Goal: Information Seeking & Learning: Learn about a topic

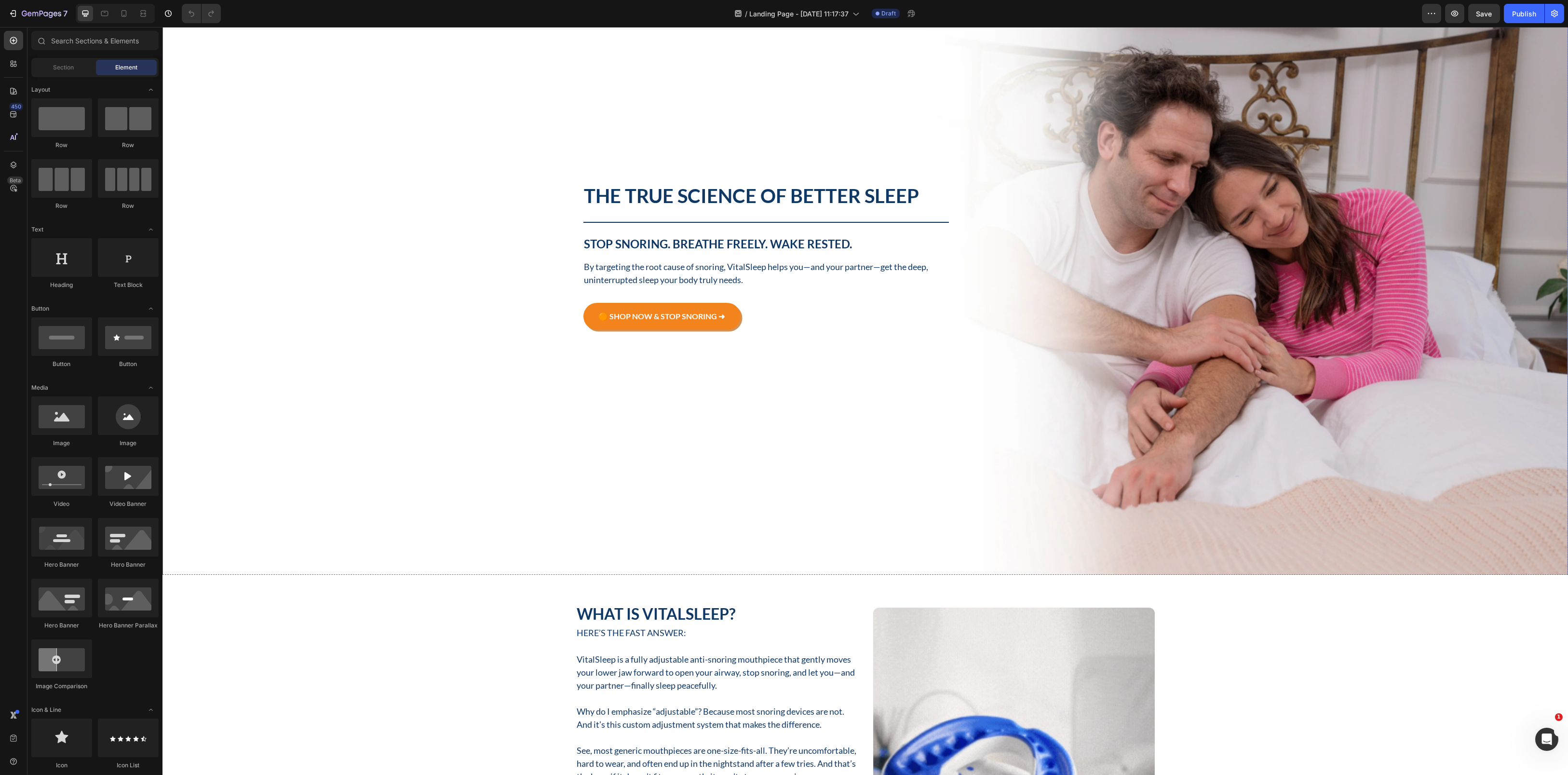
scroll to position [13, 0]
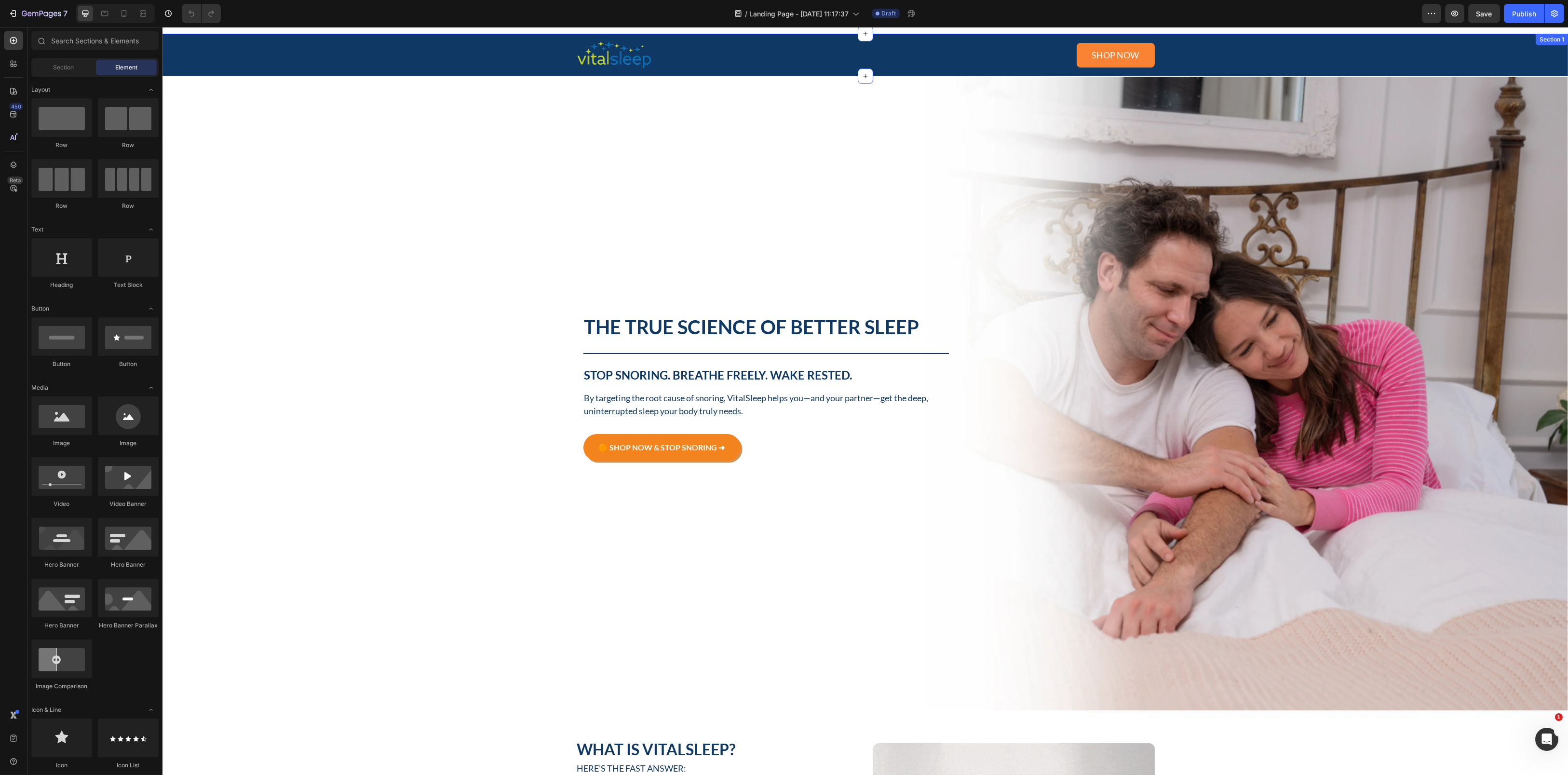
click at [1377, 55] on div "Image Shop now Button Row" at bounding box center [864, 54] width 1391 height 31
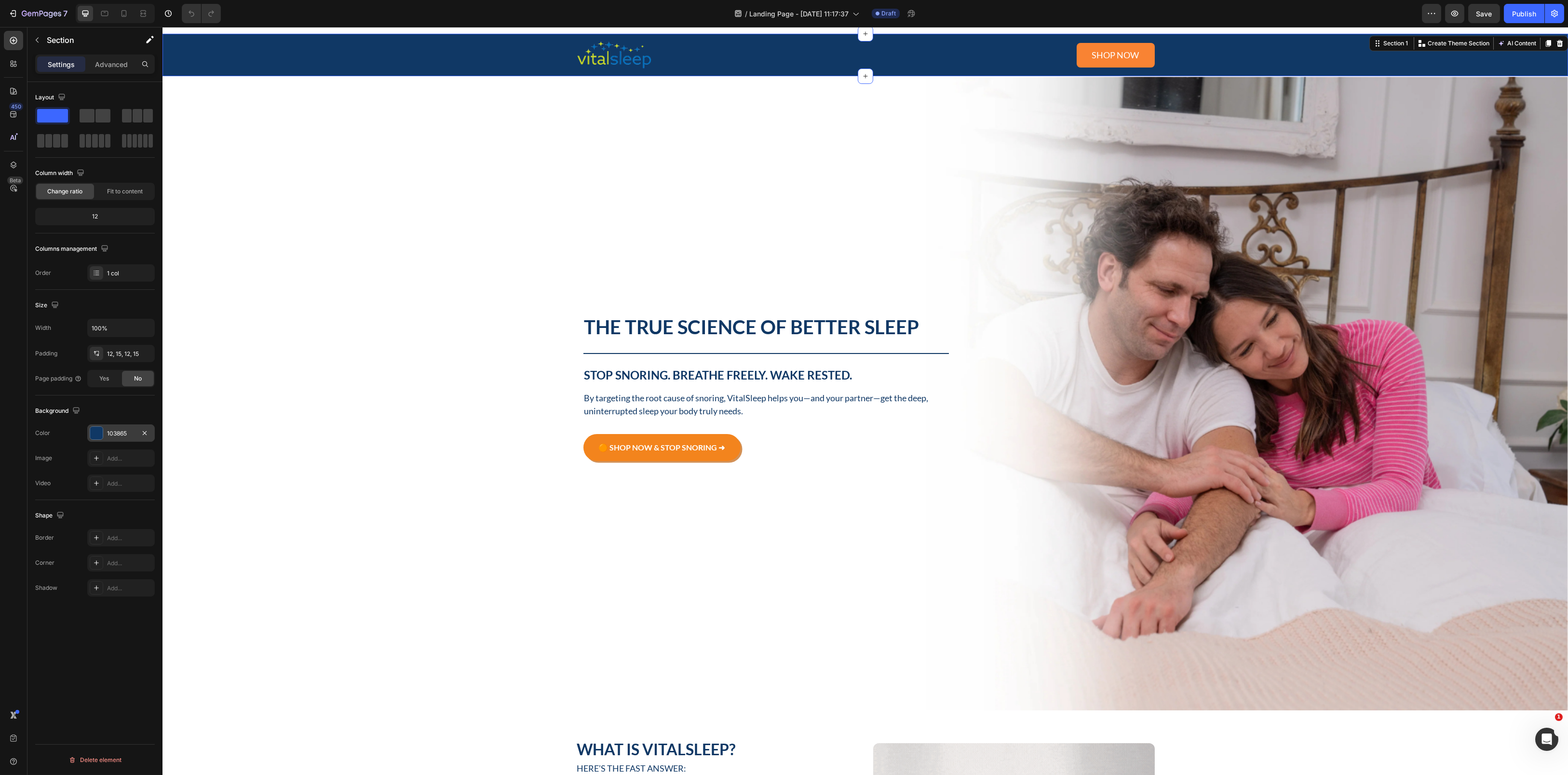
click at [98, 434] on div at bounding box center [96, 433] width 13 height 13
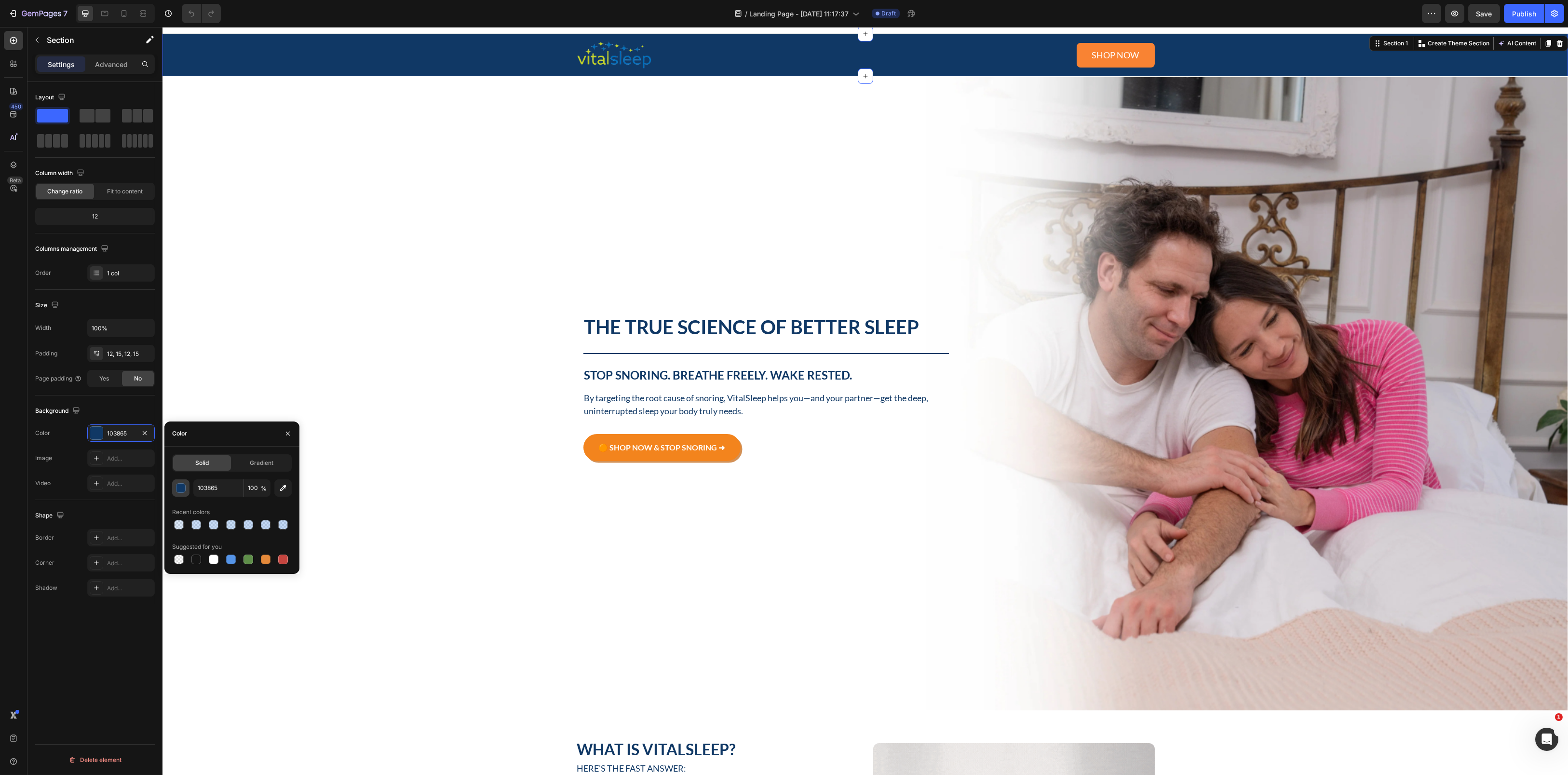
click at [180, 491] on div "button" at bounding box center [181, 488] width 10 height 10
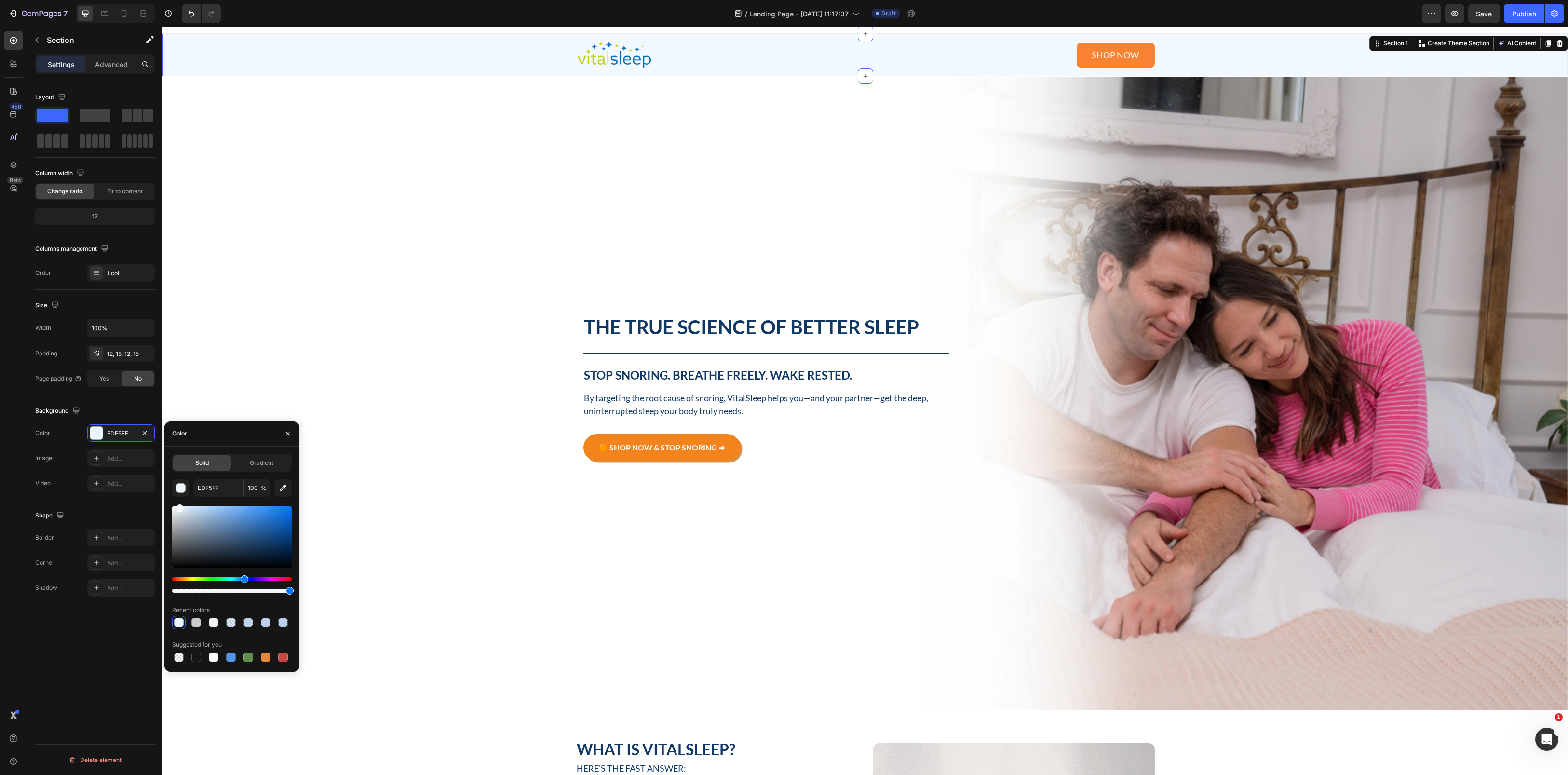
drag, startPoint x: 266, startPoint y: 540, endPoint x: 178, endPoint y: 505, distance: 94.7
click at [178, 506] on div at bounding box center [231, 537] width 119 height 61
type input "F2F8FF"
click at [469, 166] on div "Background Image" at bounding box center [865, 393] width 1406 height 634
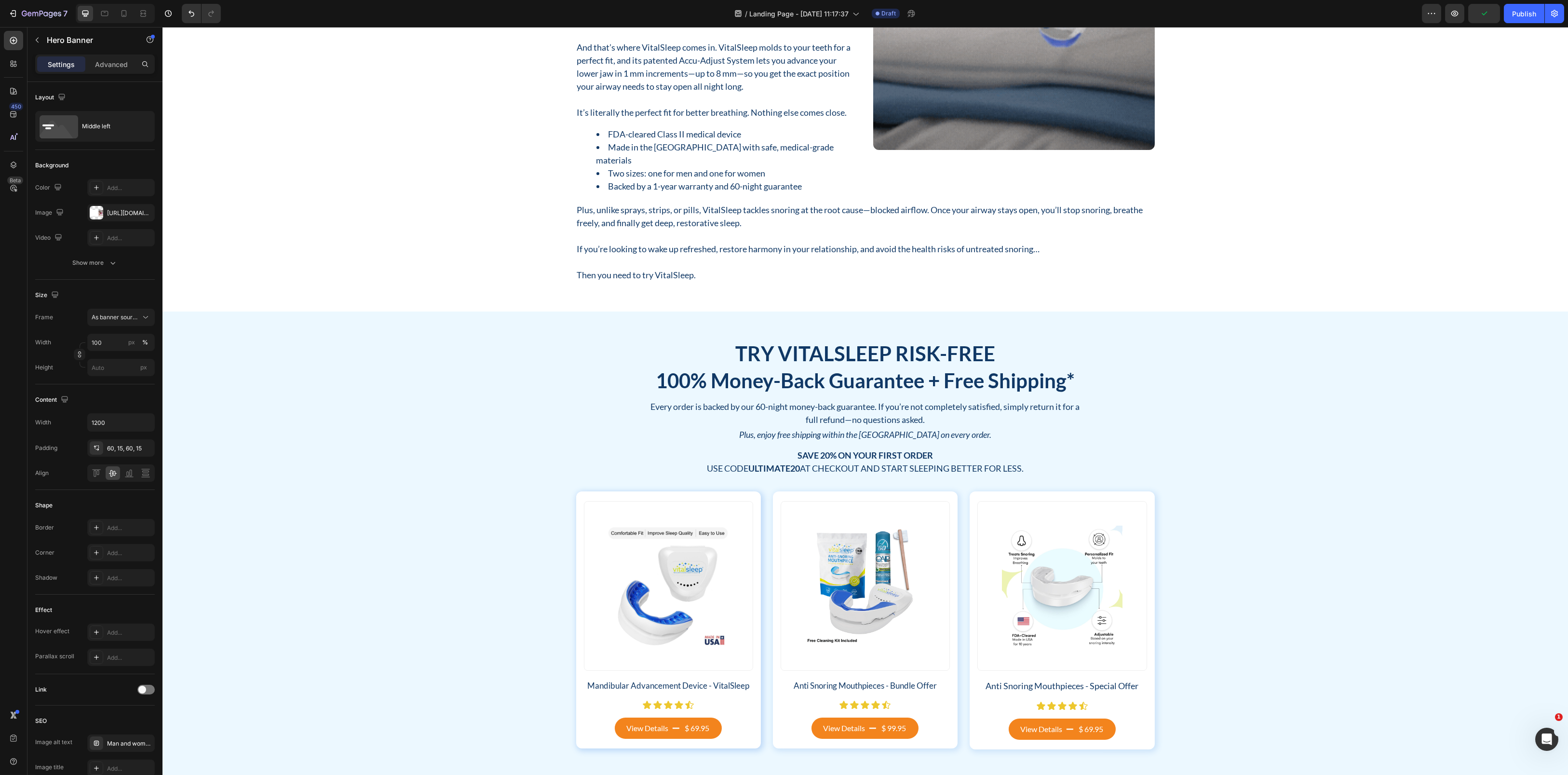
scroll to position [592, 0]
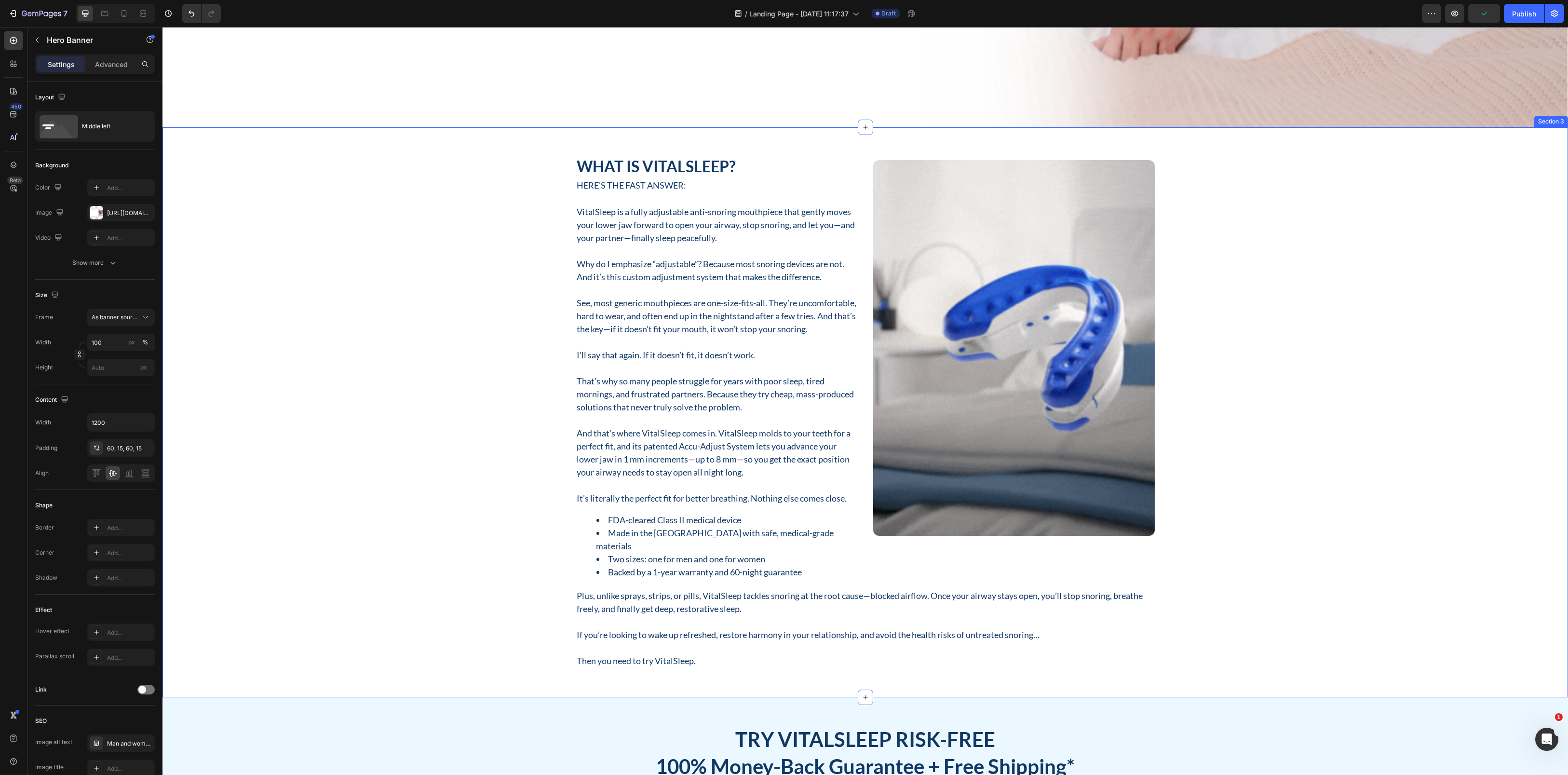
click at [566, 212] on div "What Is VitalSleep? Heading Here’s the fast answer: Text Block VitalSleep is a …" at bounding box center [864, 413] width 1391 height 512
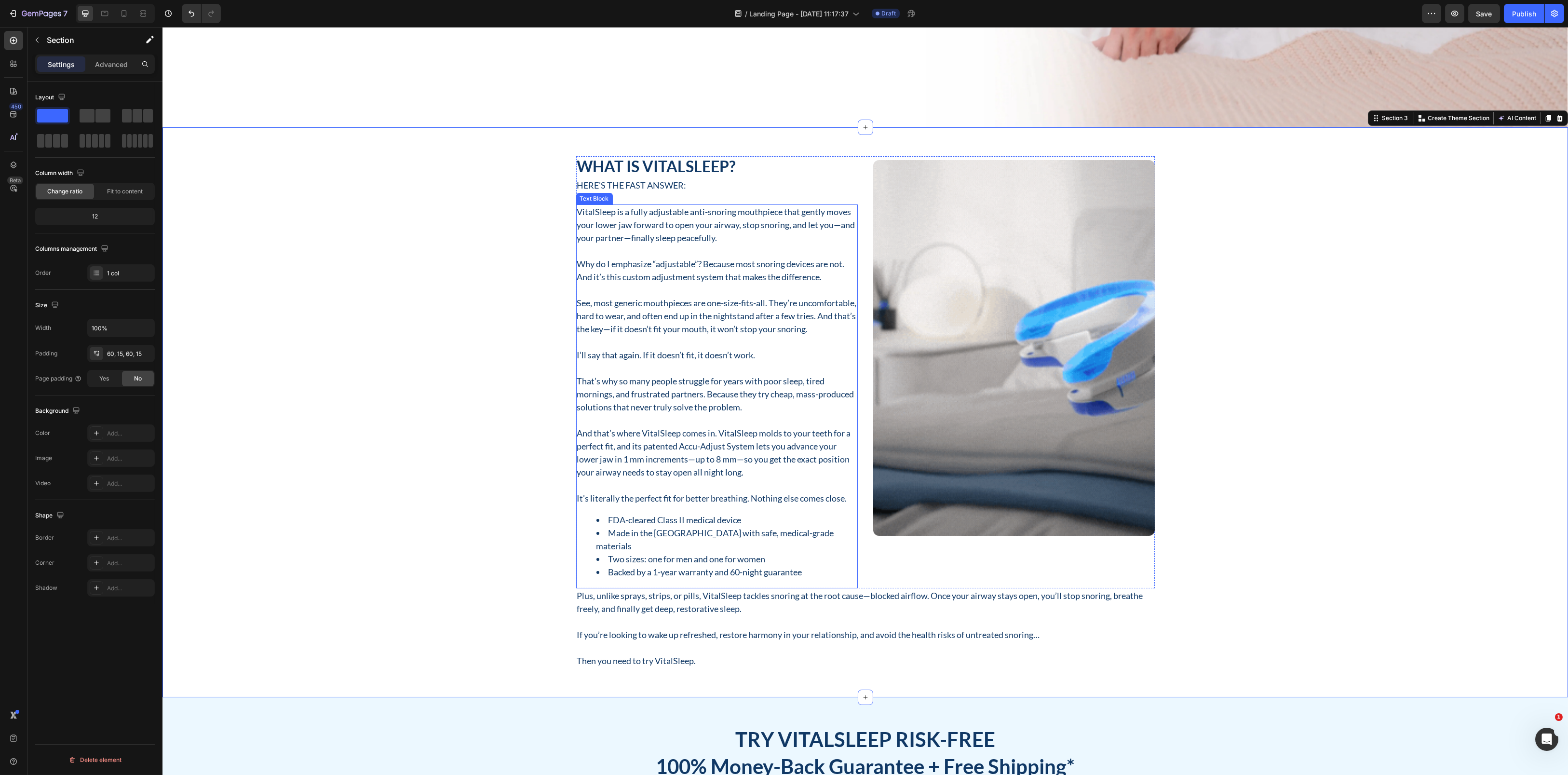
click at [577, 210] on p "VitalSleep is a fully adjustable anti-snoring mouthpiece that gently moves your…" at bounding box center [717, 226] width 280 height 39
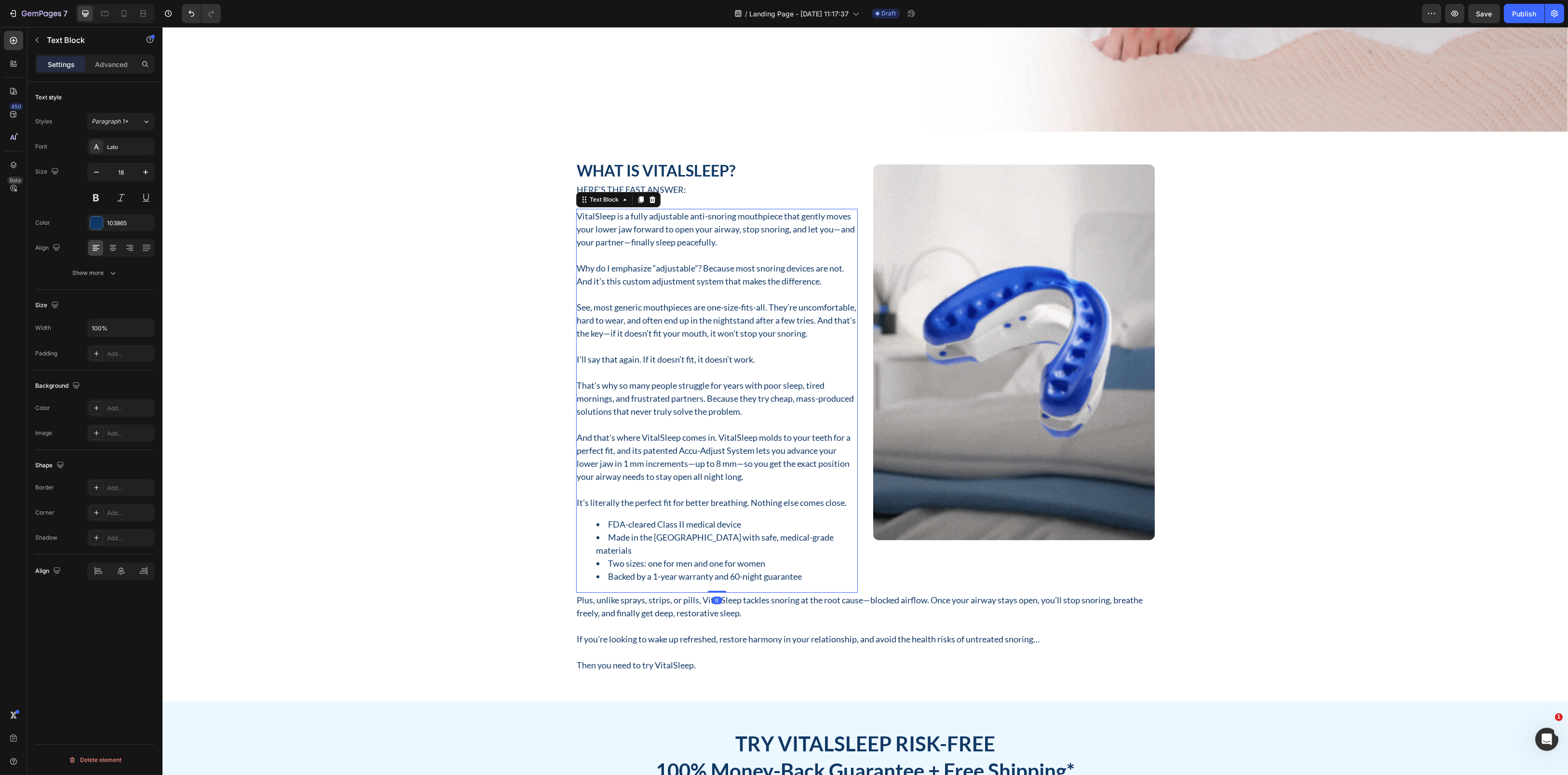
click at [581, 215] on p "VitalSleep is a fully adjustable anti-snoring mouthpiece that gently moves your…" at bounding box center [717, 229] width 280 height 39
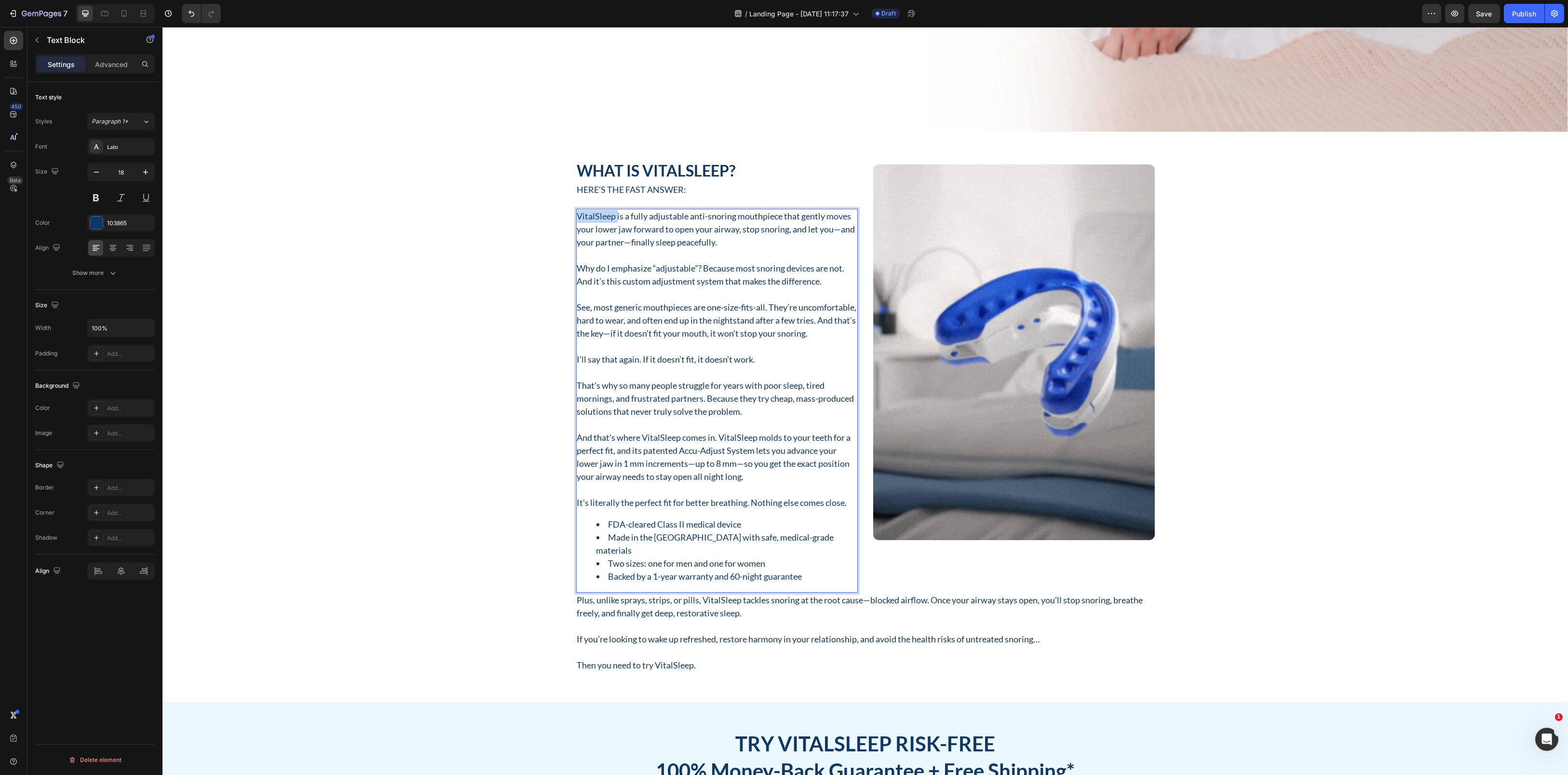
click at [581, 215] on p "VitalSleep is a fully adjustable anti-snoring mouthpiece that gently moves your…" at bounding box center [717, 229] width 280 height 39
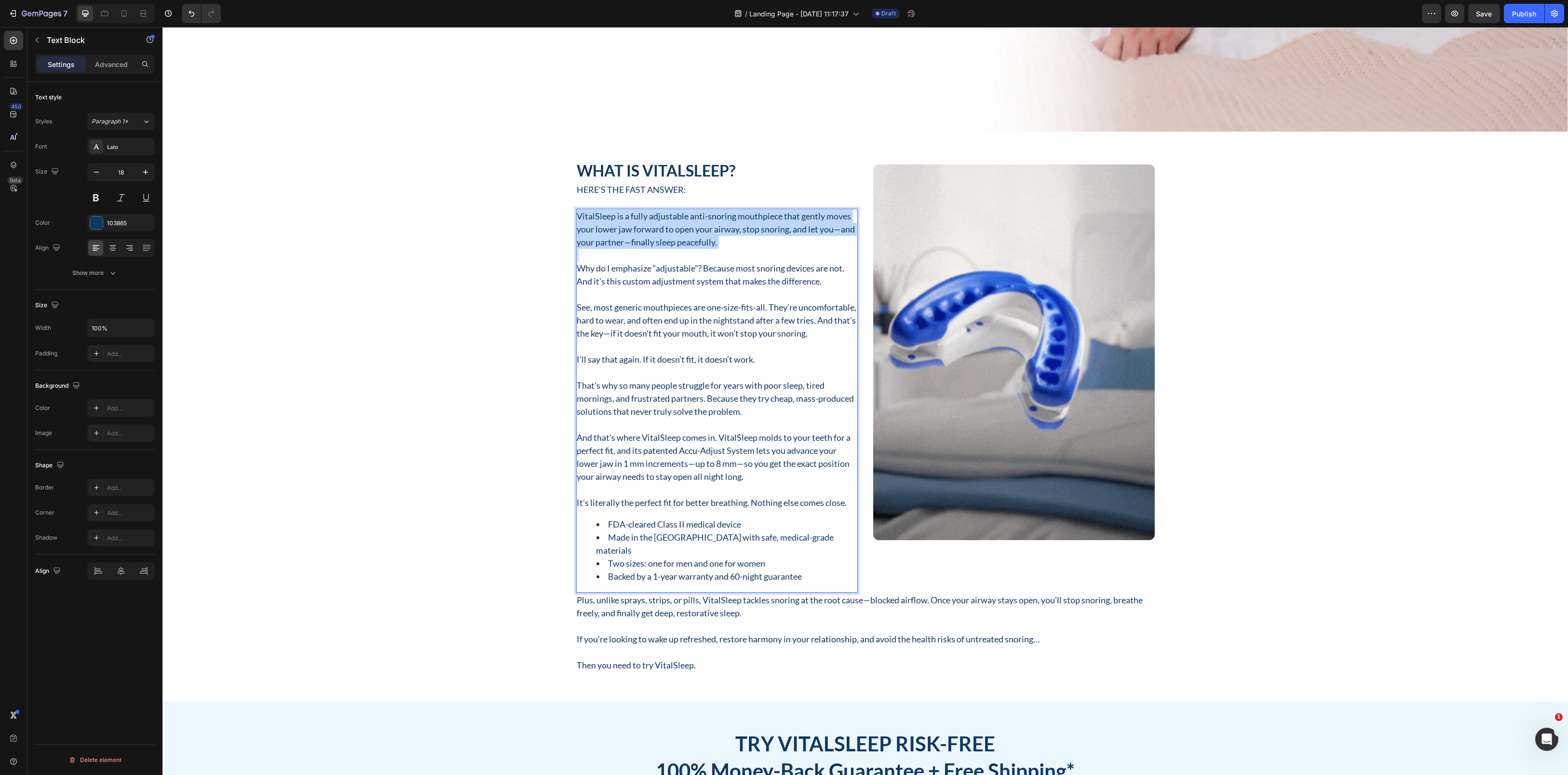
click at [581, 215] on p "VitalSleep is a fully adjustable anti-snoring mouthpiece that gently moves your…" at bounding box center [717, 229] width 280 height 39
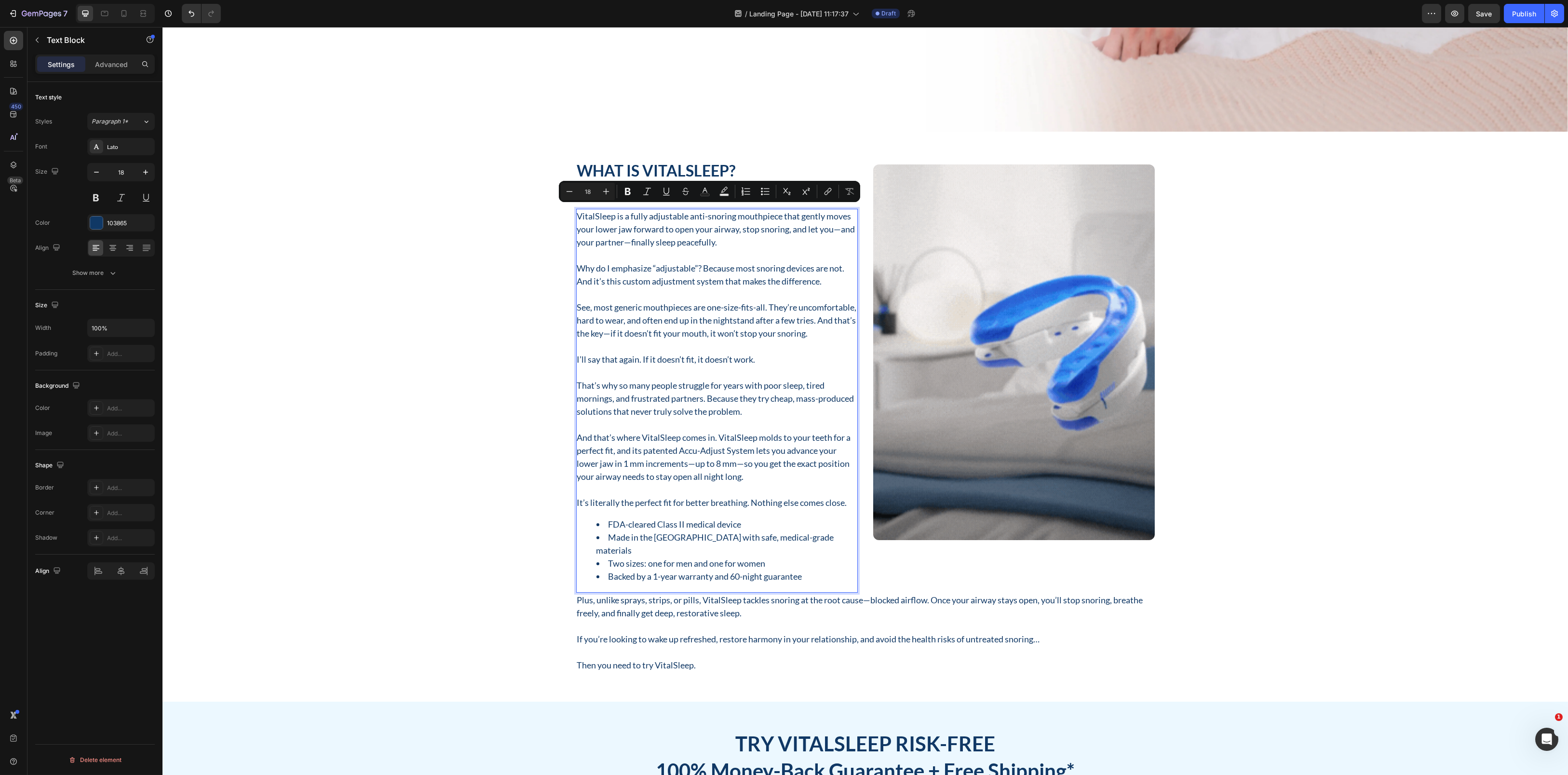
click at [620, 301] on p "See, most generic mouthpieces are one-size-fits-all. They’re uncomfortable, har…" at bounding box center [717, 321] width 280 height 39
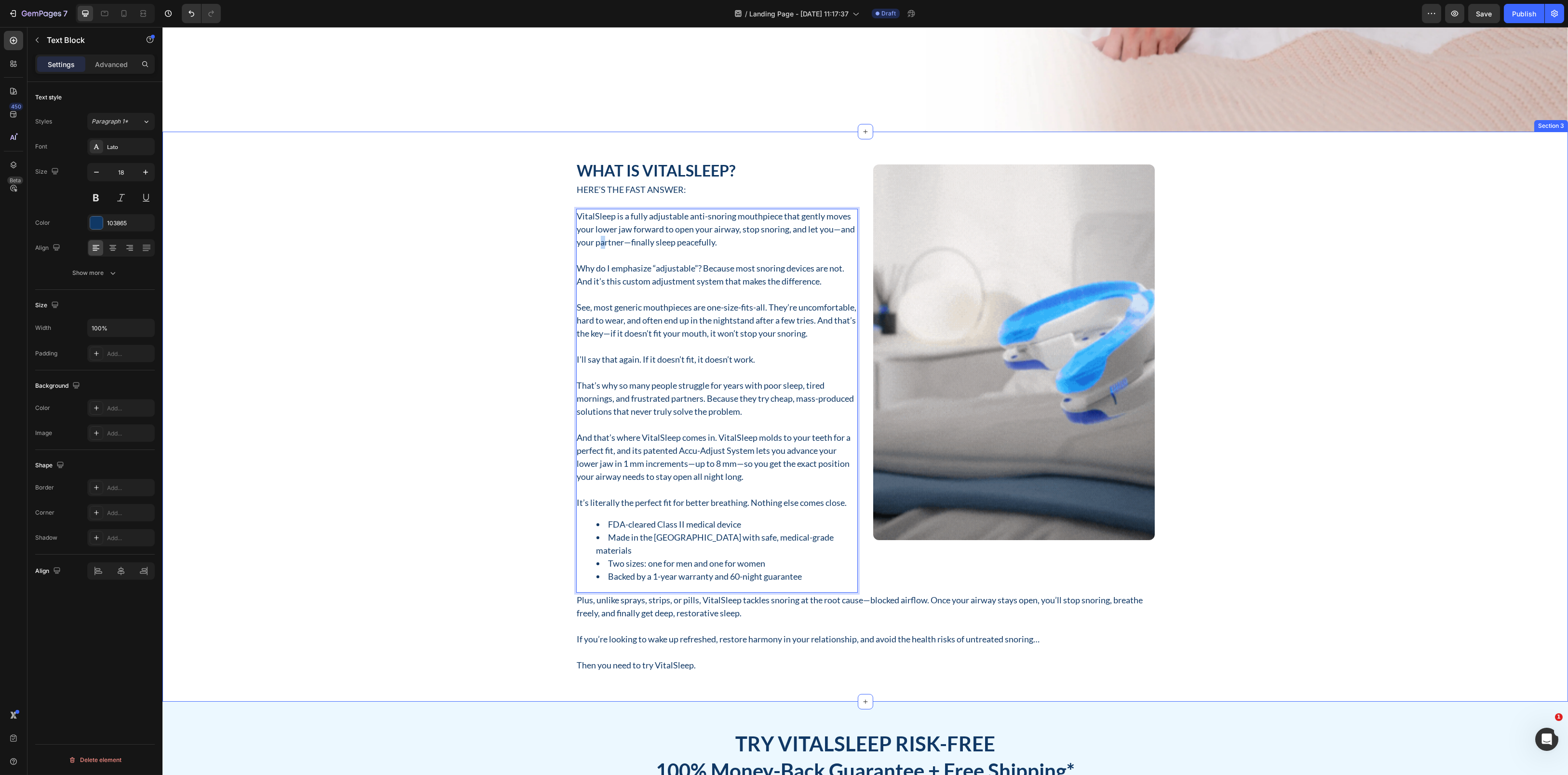
click at [614, 243] on p "VitalSleep is a fully adjustable anti-snoring mouthpiece that gently moves your…" at bounding box center [717, 229] width 280 height 39
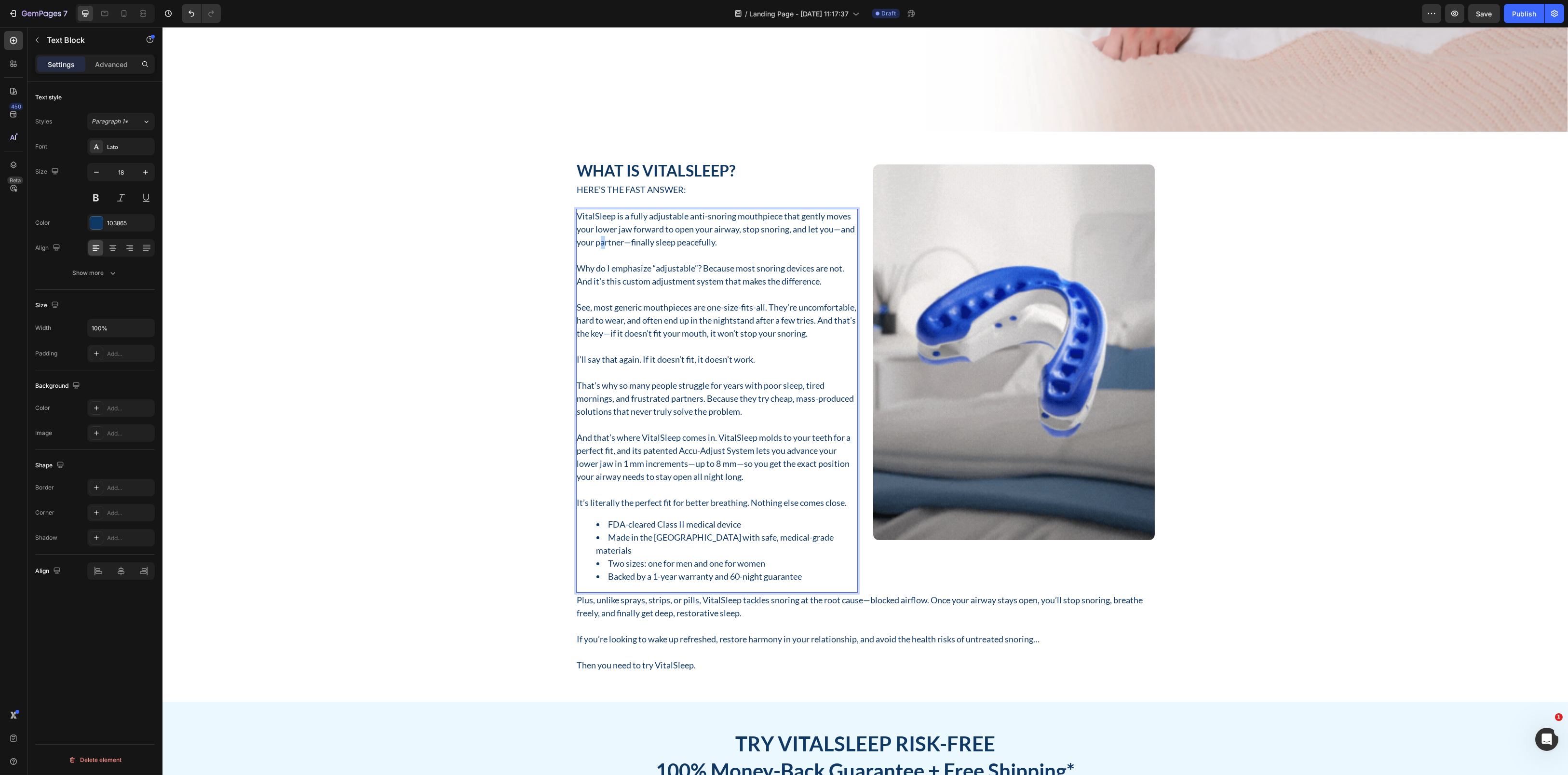
click at [614, 243] on p "VitalSleep is a fully adjustable anti-snoring mouthpiece that gently moves your…" at bounding box center [717, 229] width 280 height 39
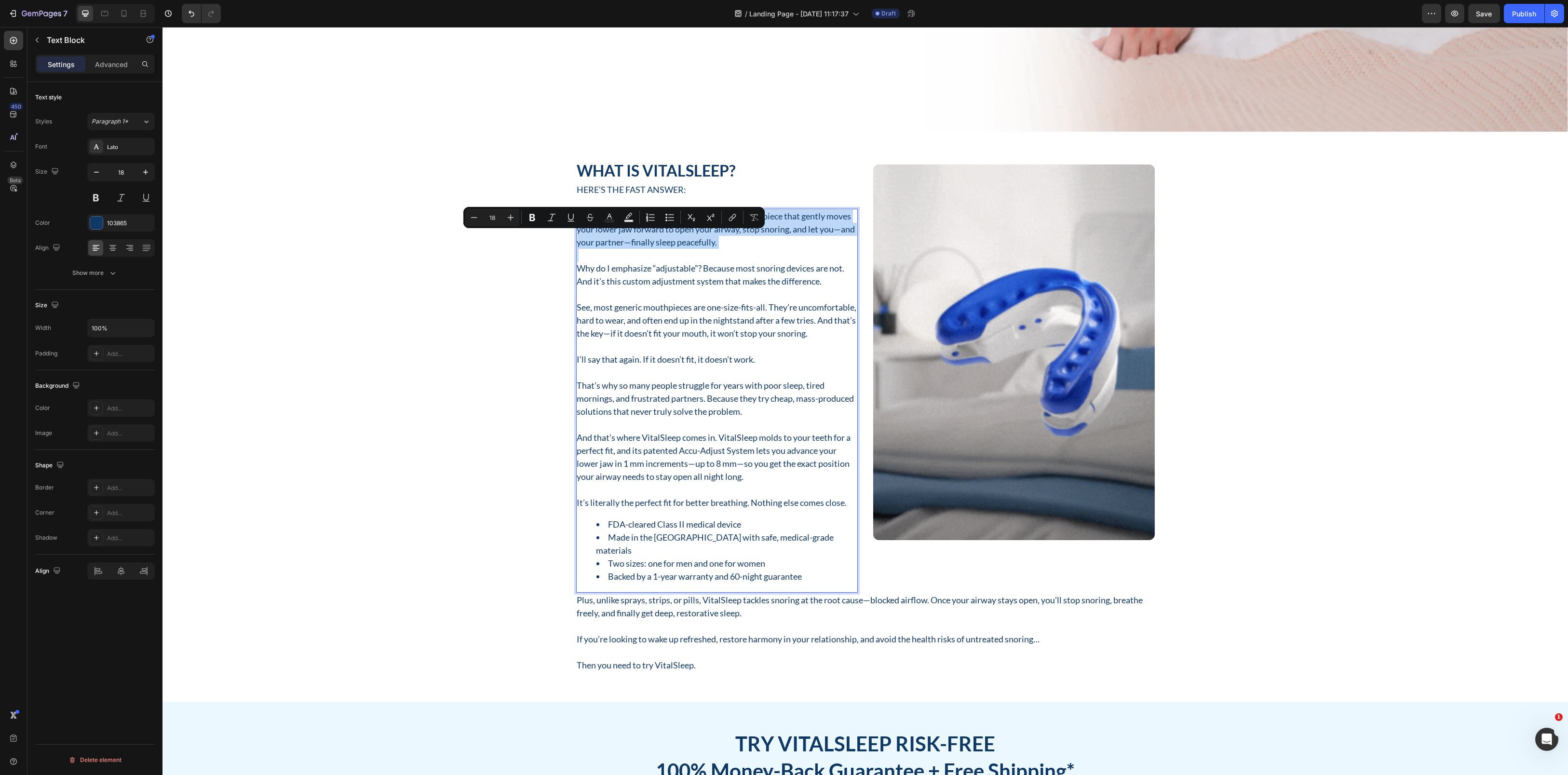
click at [614, 243] on p "VitalSleep is a fully adjustable anti-snoring mouthpiece that gently moves your…" at bounding box center [717, 229] width 280 height 39
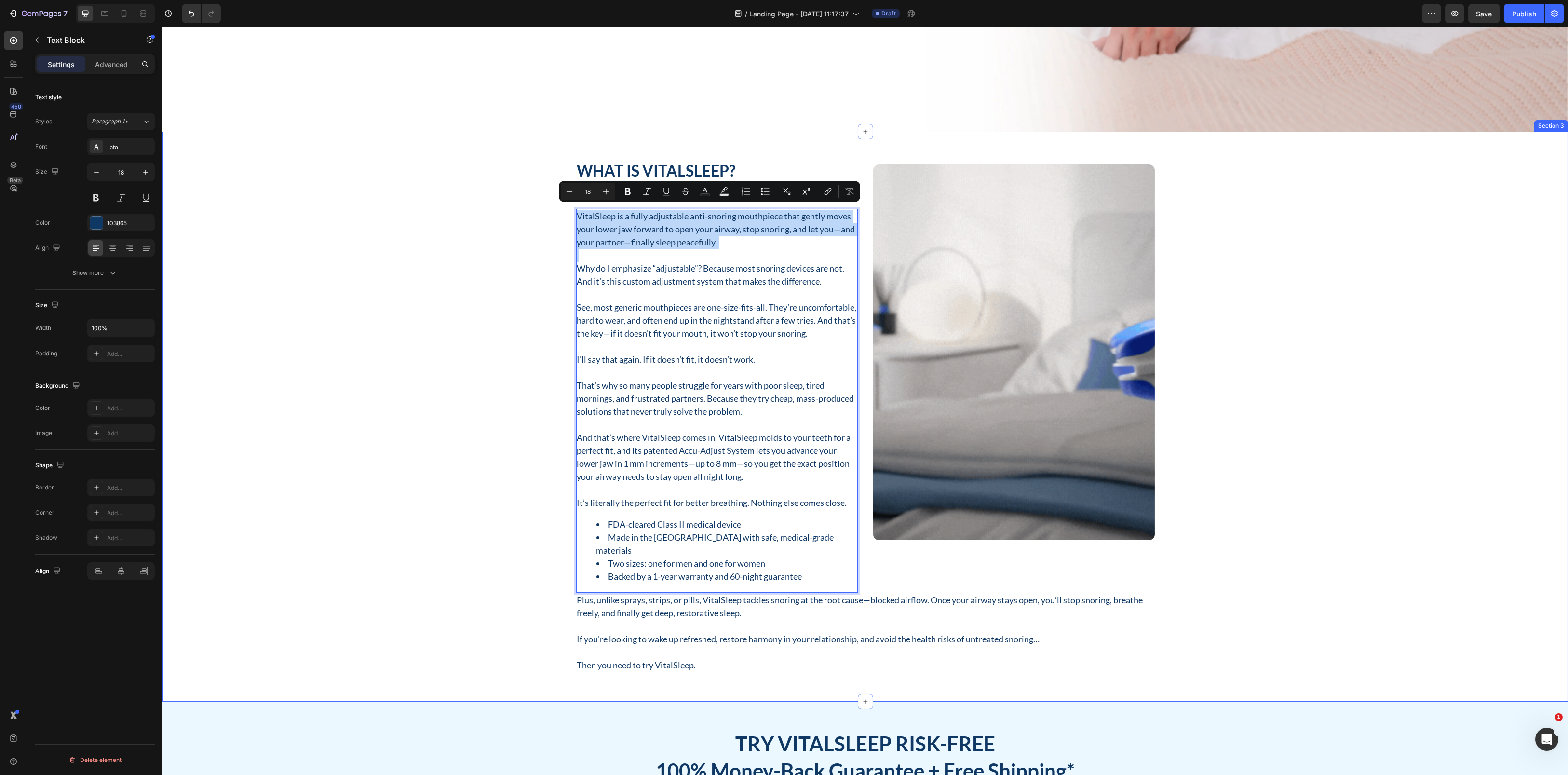
click at [556, 243] on div "What Is VitalSleep? Heading Here’s the fast answer: Text Block VitalSleep is a …" at bounding box center [864, 417] width 1391 height 512
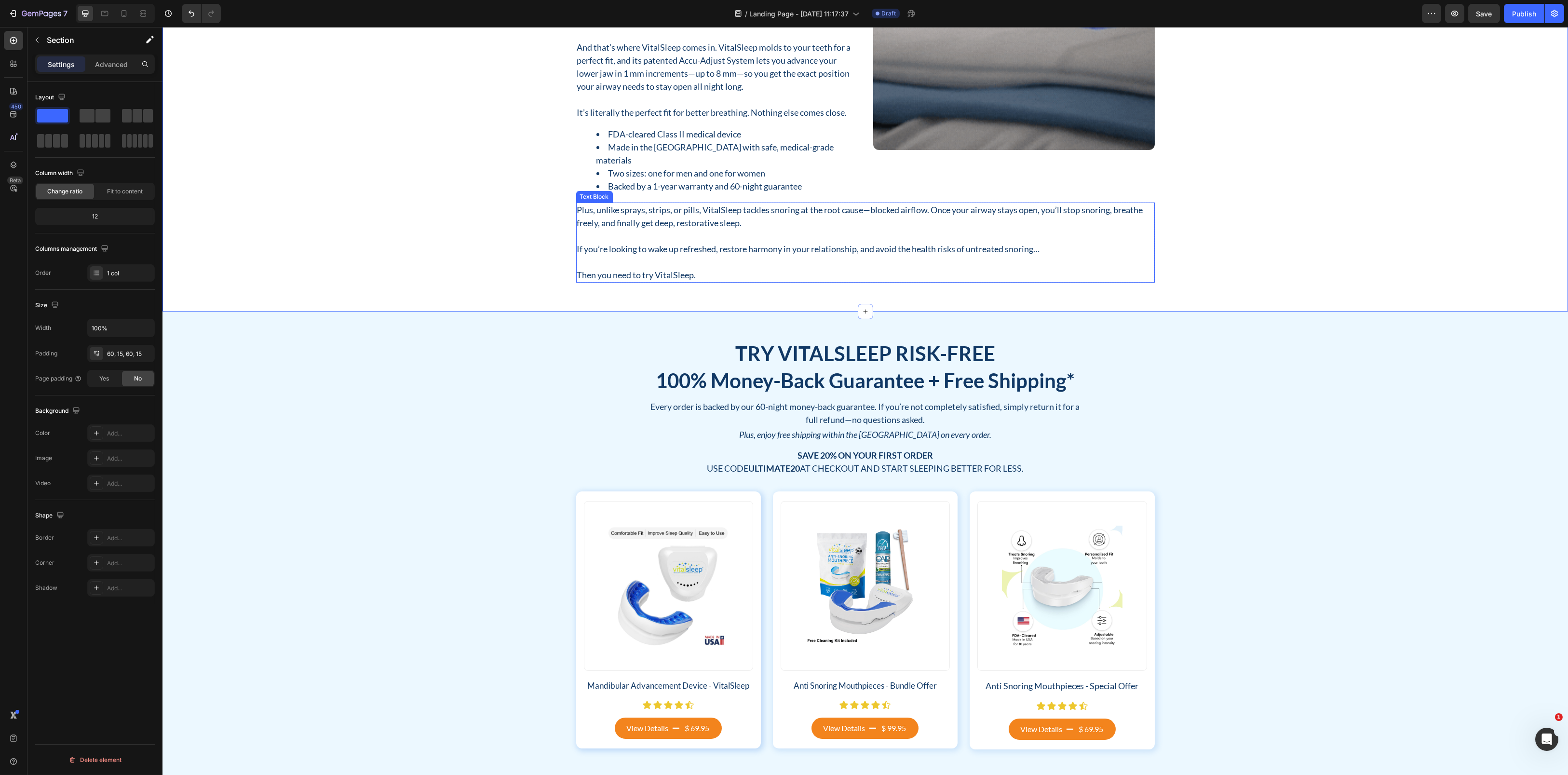
scroll to position [1171, 0]
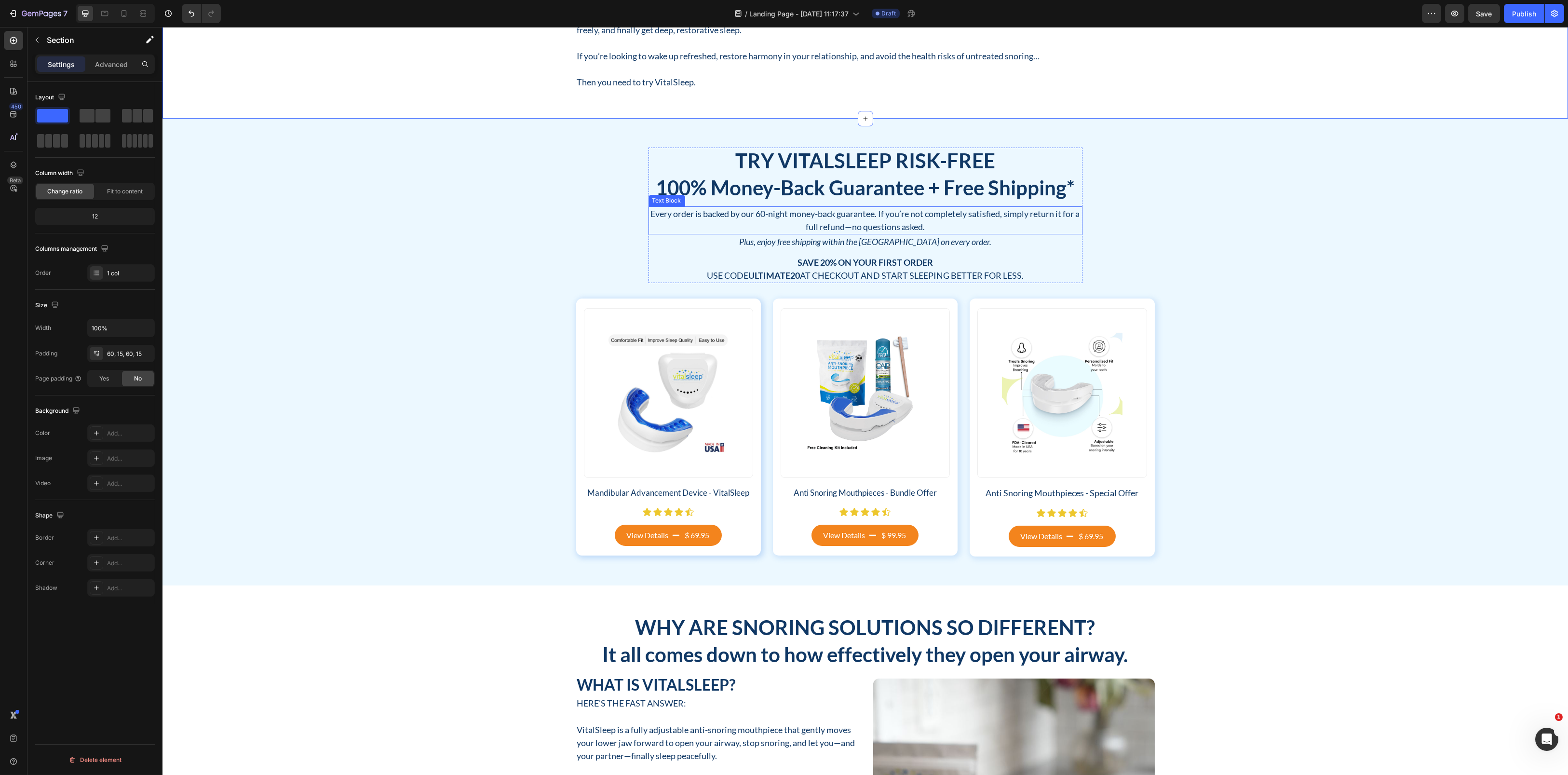
click at [865, 222] on p "Every order is backed by our 60-night money-back guarantee. If you’re not compl…" at bounding box center [865, 221] width 432 height 26
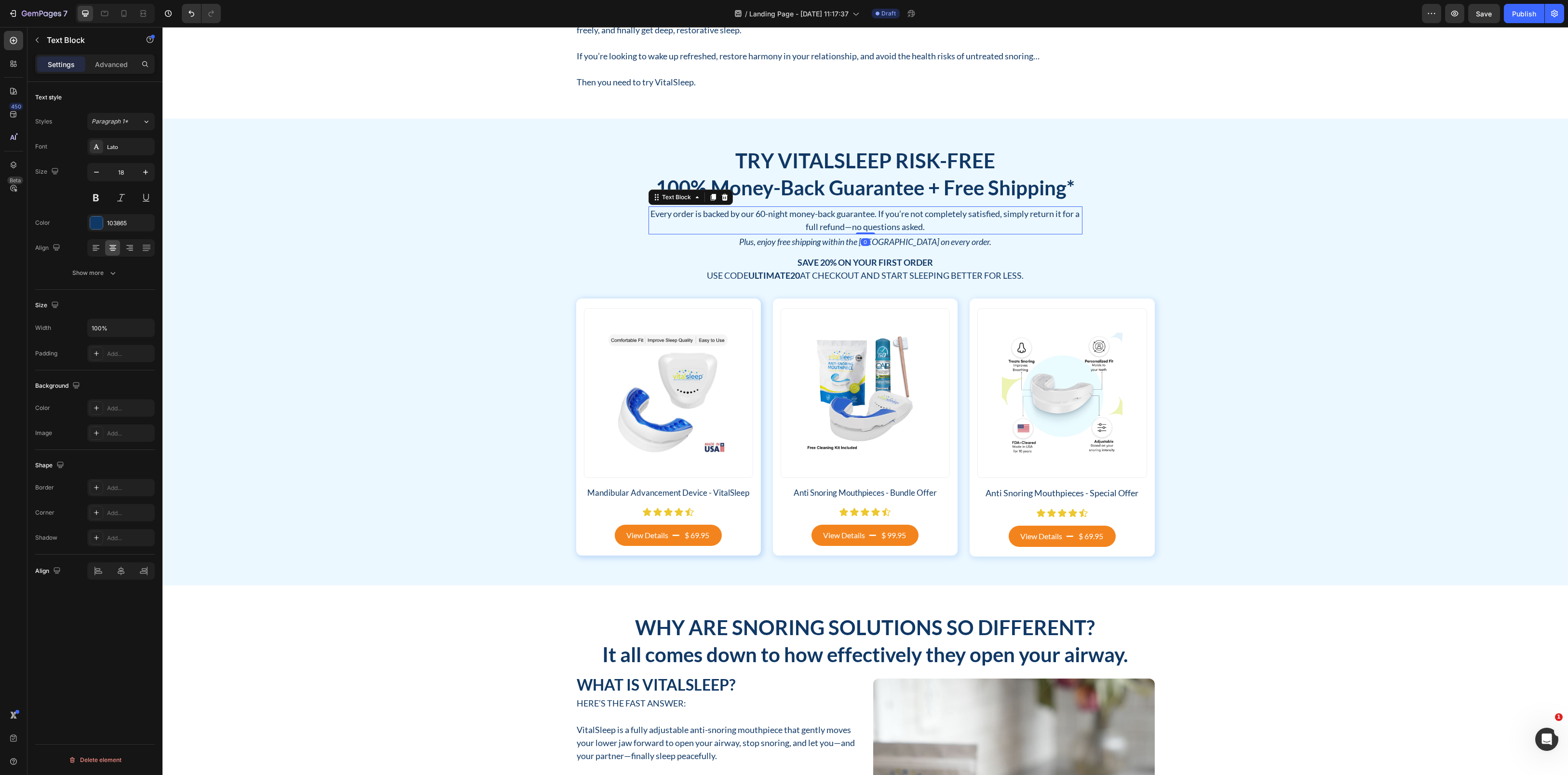
click at [865, 222] on p "Every order is backed by our 60-night money-back guarantee. If you’re not compl…" at bounding box center [865, 221] width 432 height 26
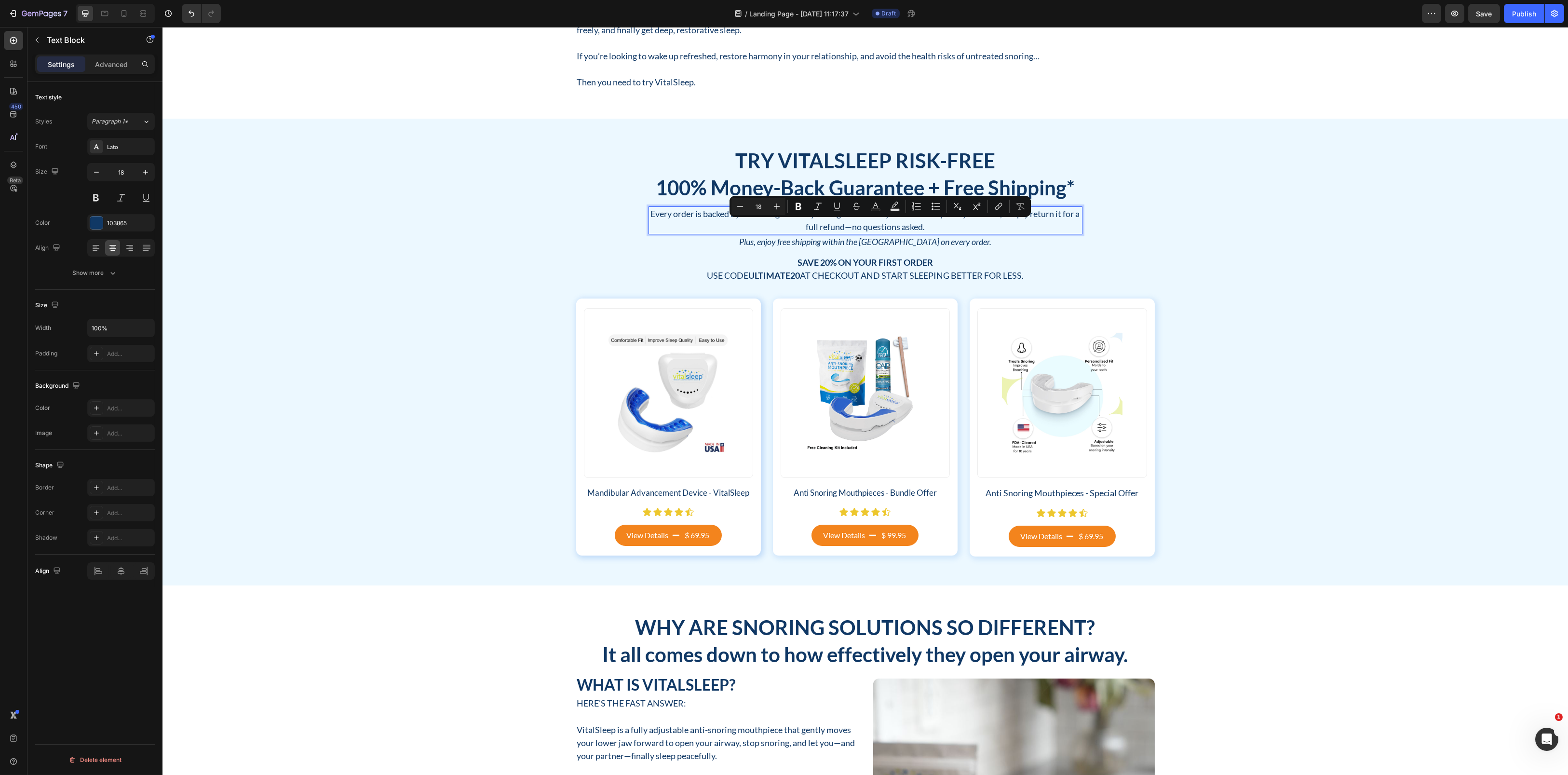
click at [849, 224] on p "Every order is backed by our 60-night money-back guarantee. If you’re not compl…" at bounding box center [865, 221] width 432 height 26
drag, startPoint x: 841, startPoint y: 227, endPoint x: 930, endPoint y: 226, distance: 89.0
click at [930, 226] on p "Every order is backed by our 60-night money-back guarantee. If you’re not compl…" at bounding box center [865, 221] width 432 height 26
click at [1002, 217] on p "Every order is backed by our 60-night money-back guarantee. If you’re not compl…" at bounding box center [865, 221] width 432 height 26
click at [1005, 217] on p "Every order is backed by our 60-night money-back guarantee. If you’re not compl…" at bounding box center [865, 221] width 432 height 26
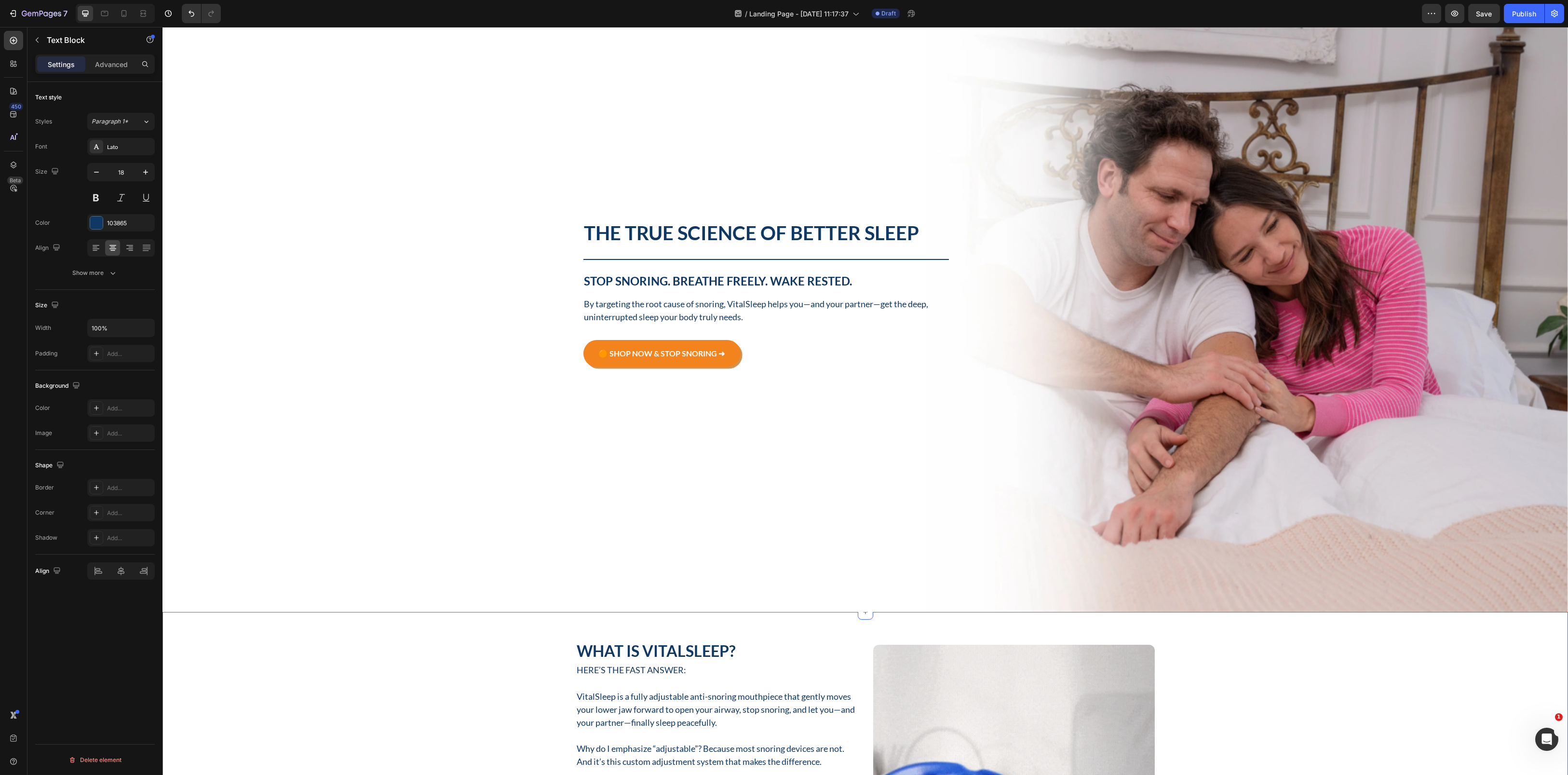
scroll to position [0, 0]
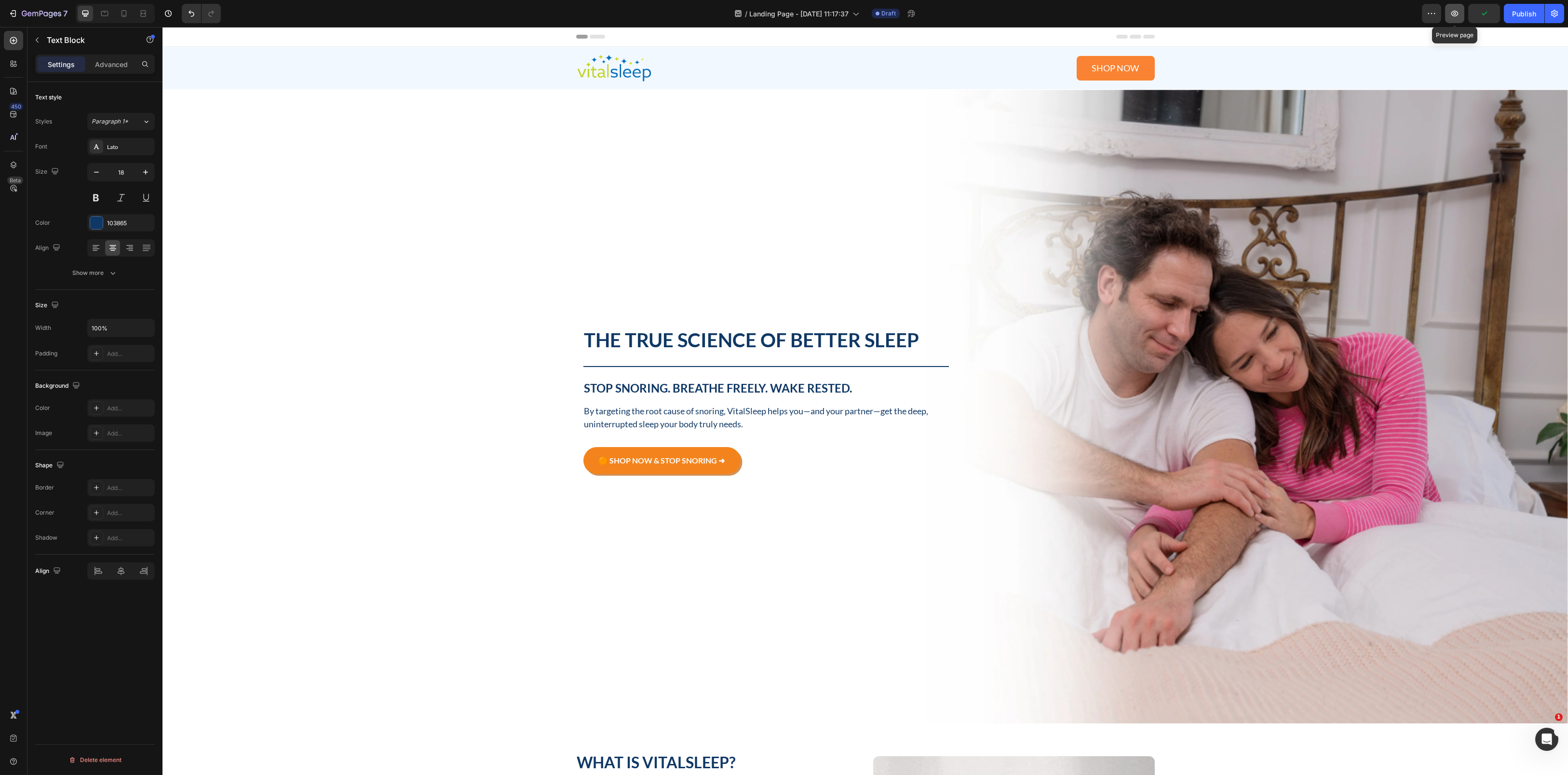
click at [1454, 20] on button "button" at bounding box center [1455, 14] width 20 height 20
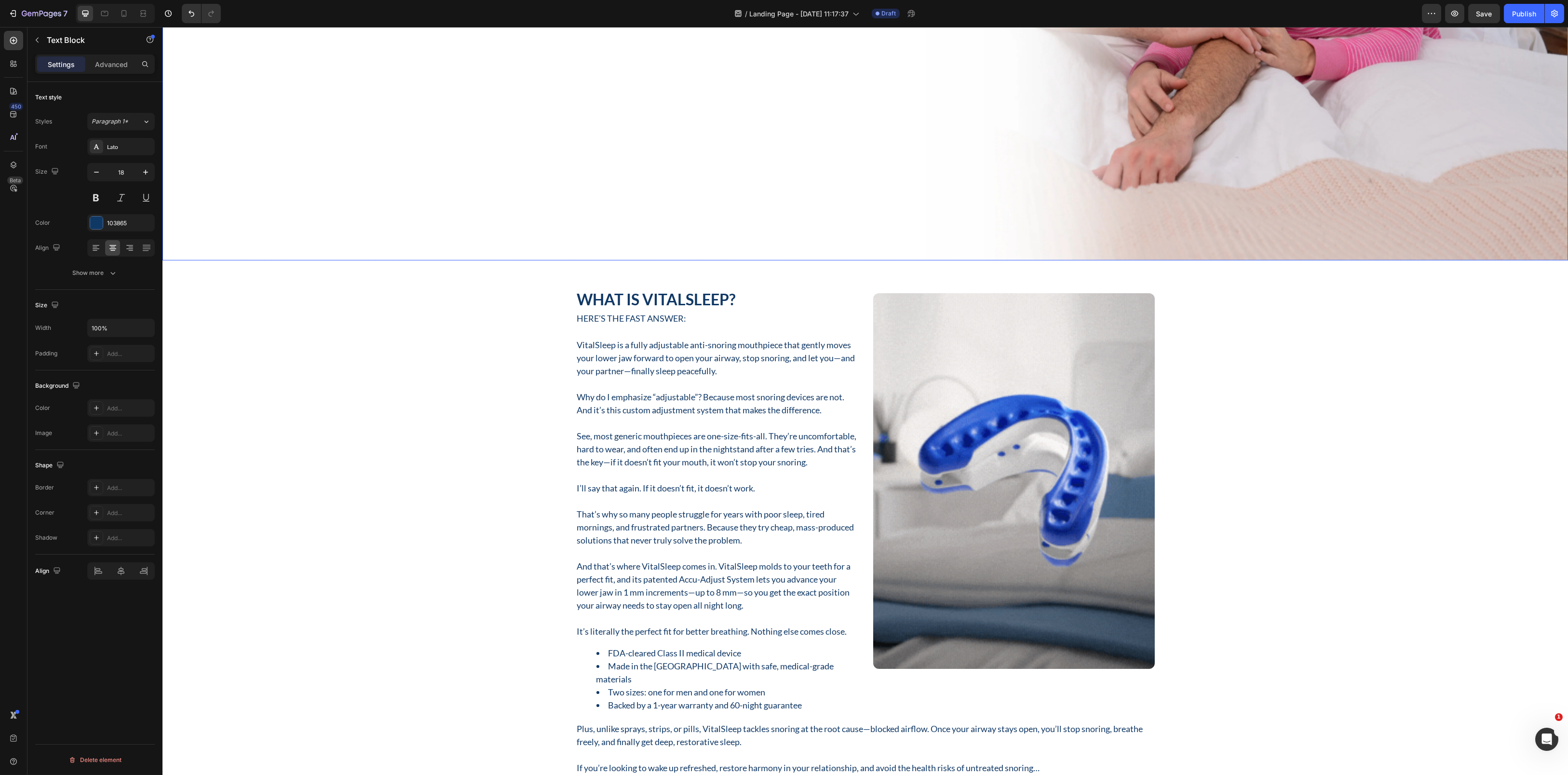
scroll to position [579, 0]
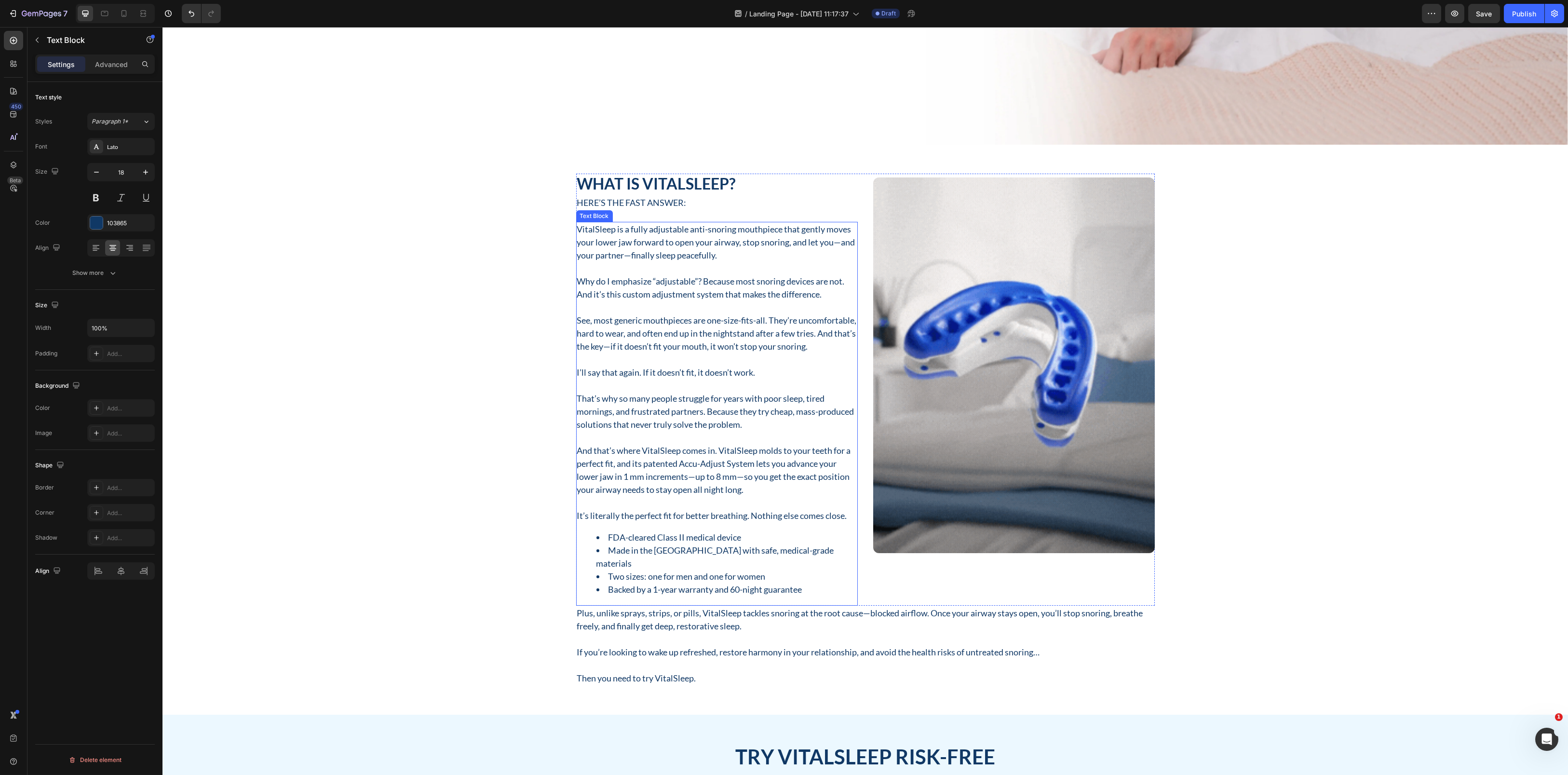
click at [732, 246] on p "VitalSleep is a fully adjustable anti-snoring mouthpiece that gently moves your…" at bounding box center [717, 242] width 280 height 39
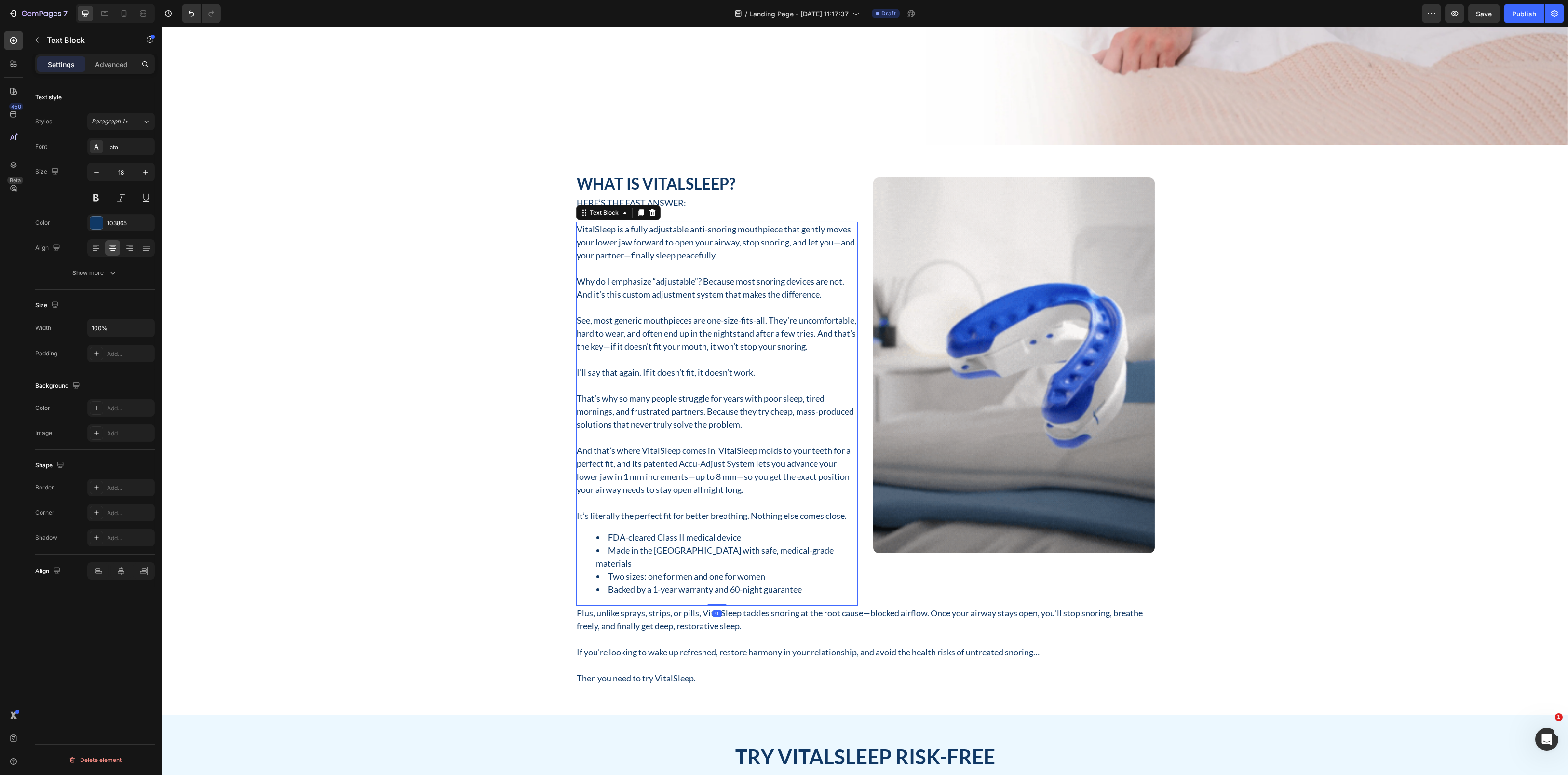
click at [732, 246] on p "VitalSleep is a fully adjustable anti-snoring mouthpiece that gently moves your…" at bounding box center [717, 242] width 280 height 39
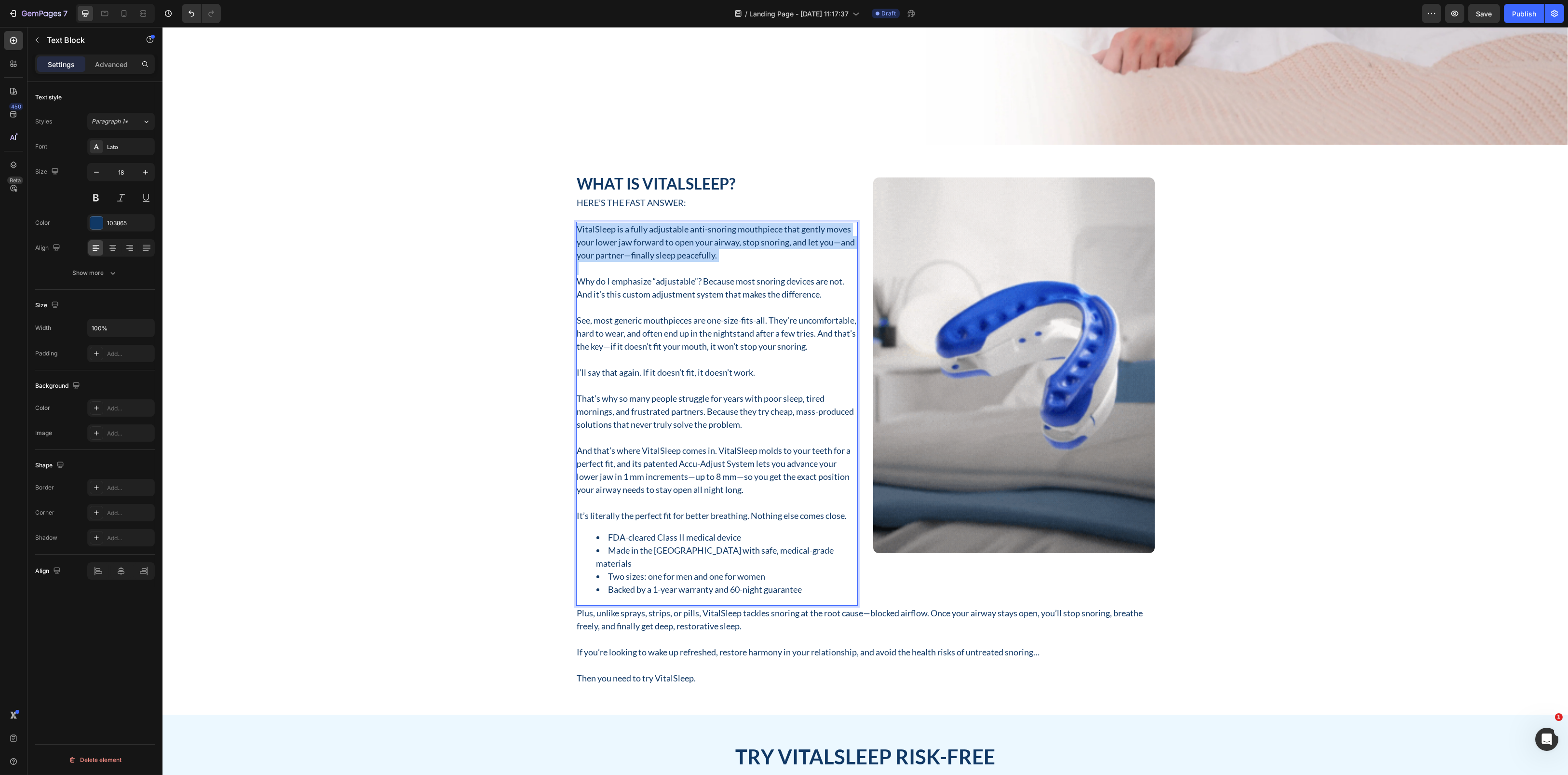
click at [732, 246] on p "VitalSleep is a fully adjustable anti-snoring mouthpiece that gently moves your…" at bounding box center [717, 242] width 280 height 39
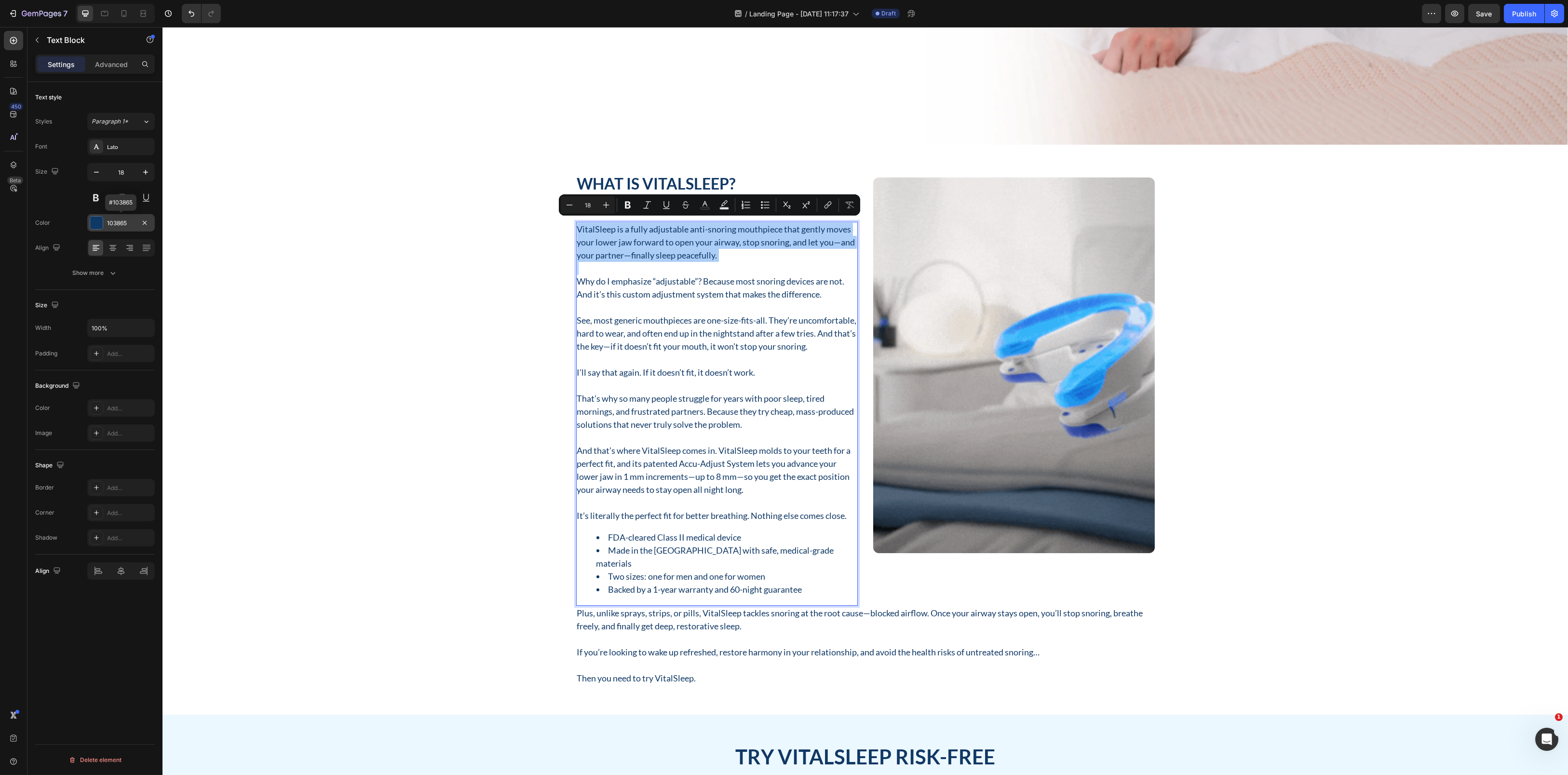
click at [96, 223] on div at bounding box center [96, 223] width 13 height 13
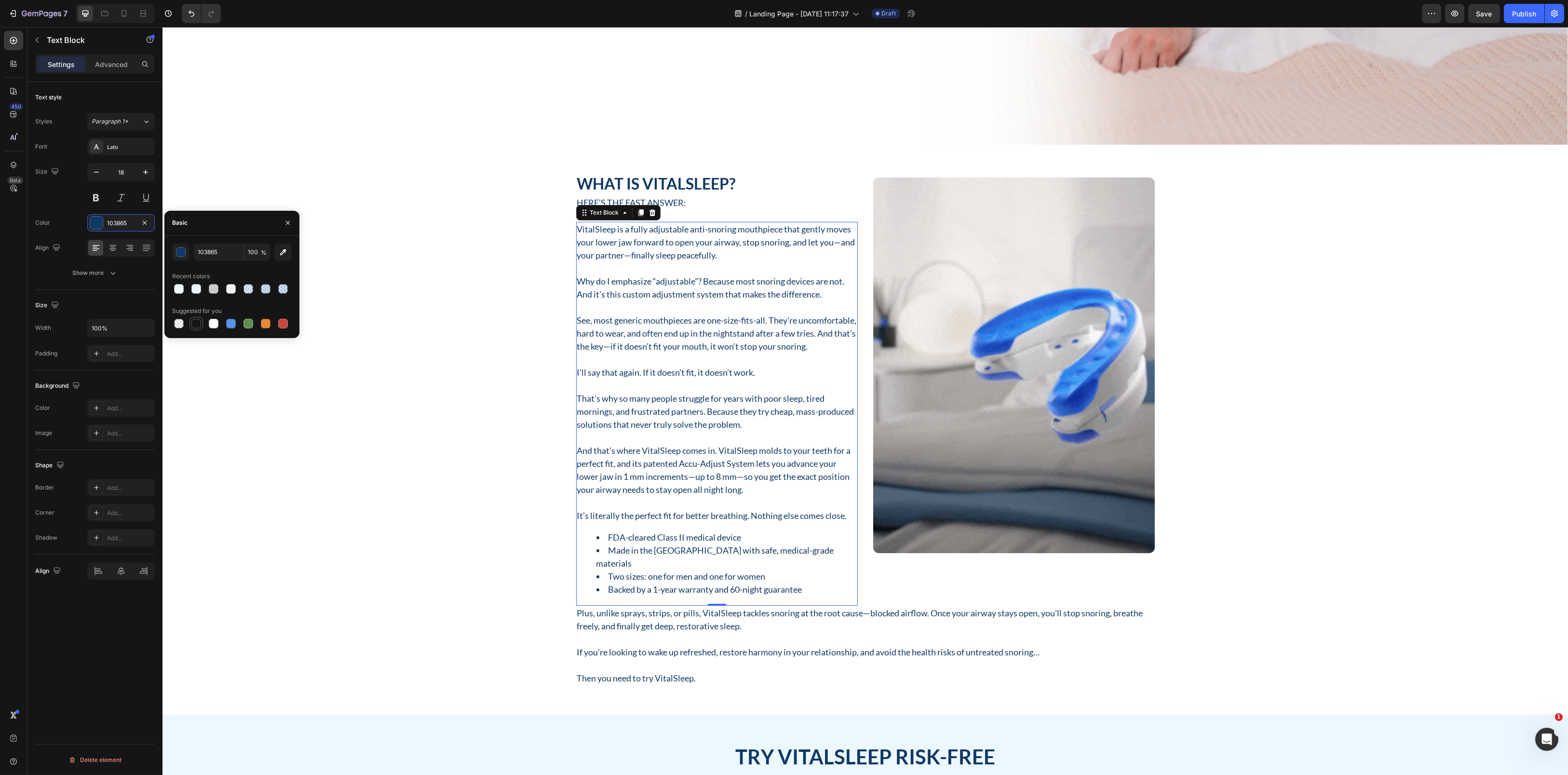
click at [195, 326] on div at bounding box center [196, 324] width 10 height 10
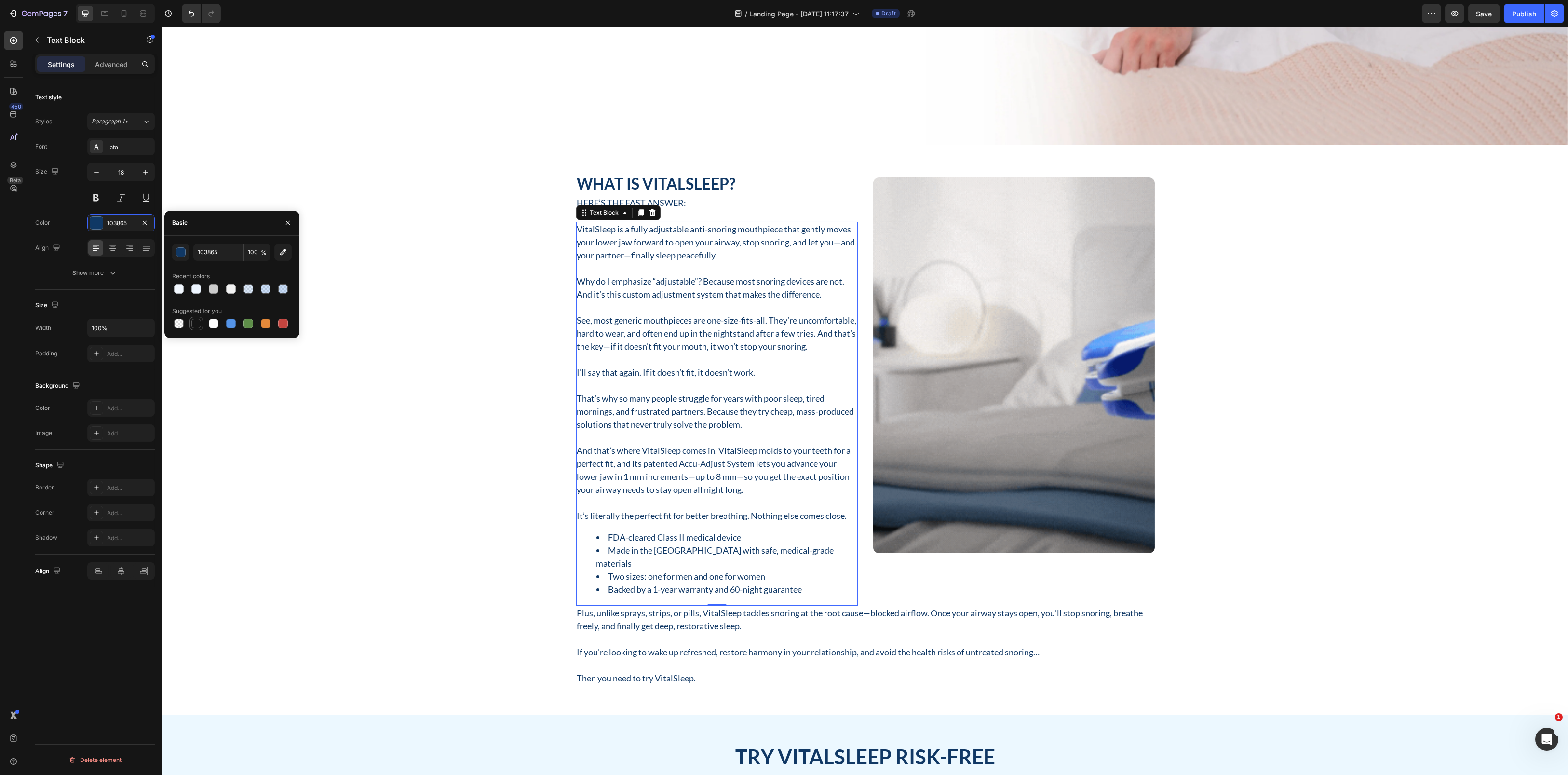
type input "151515"
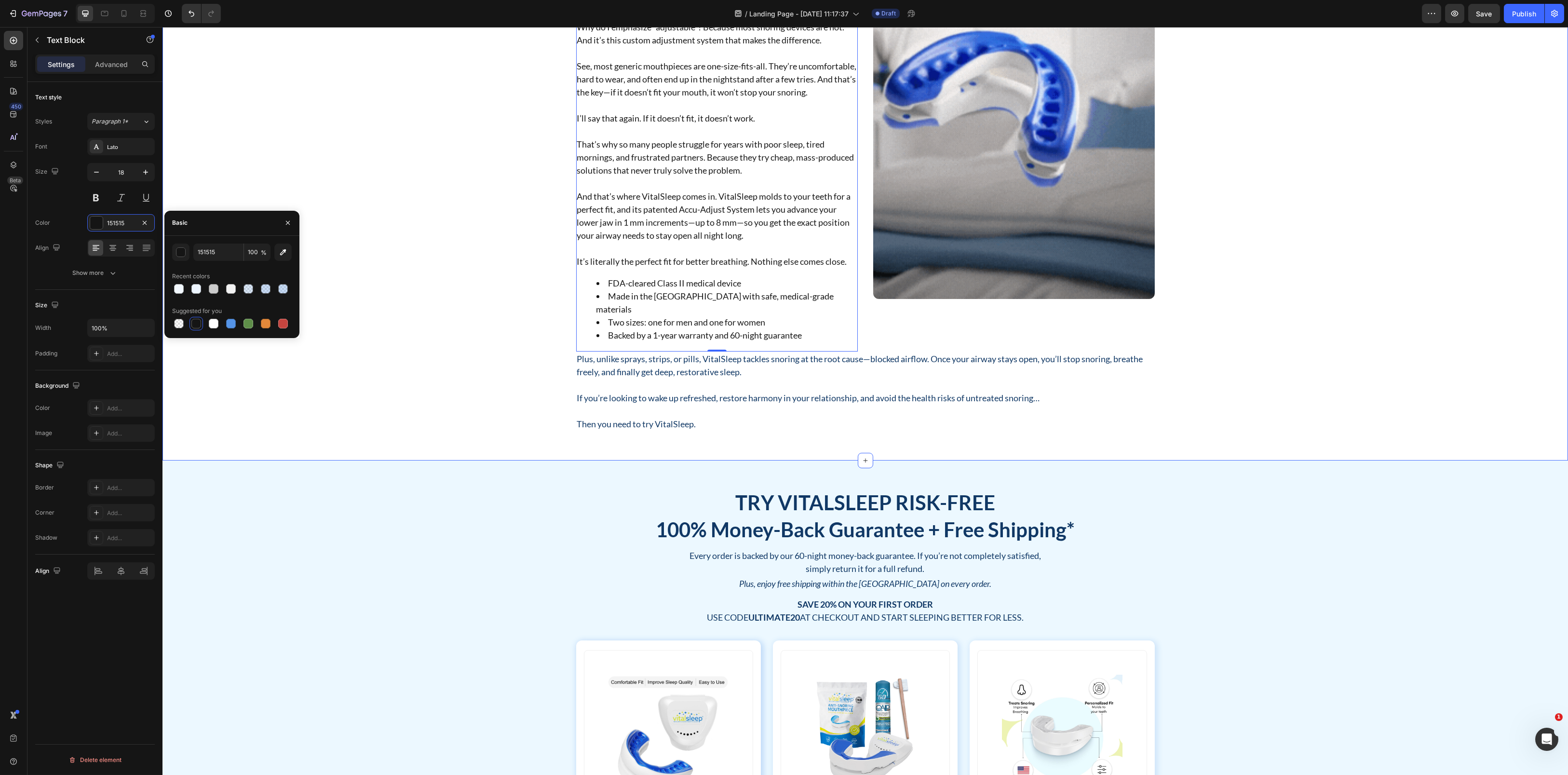
scroll to position [965, 0]
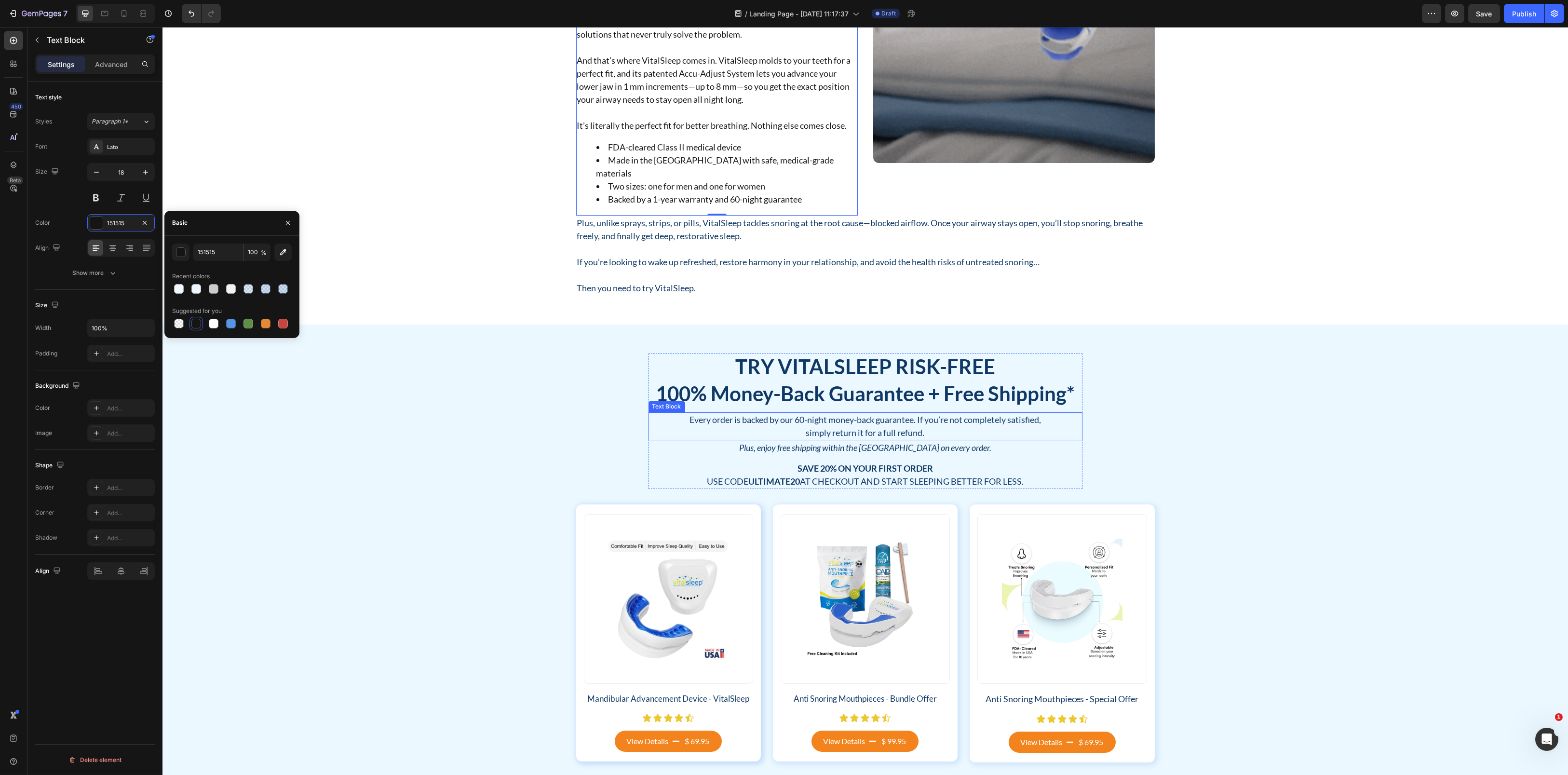
click at [768, 430] on p "simply return it for a full refund." at bounding box center [865, 432] width 432 height 13
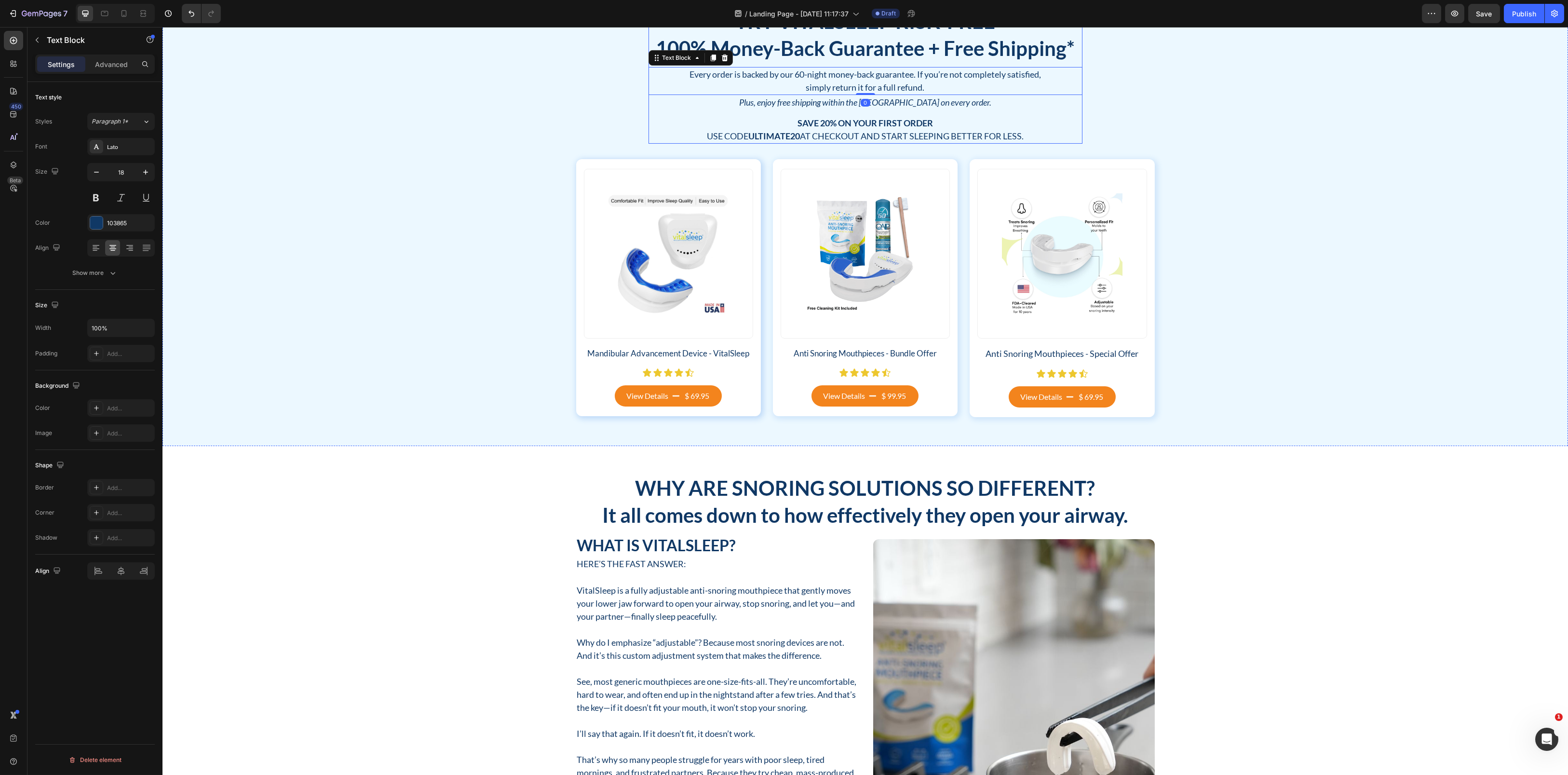
scroll to position [1543, 0]
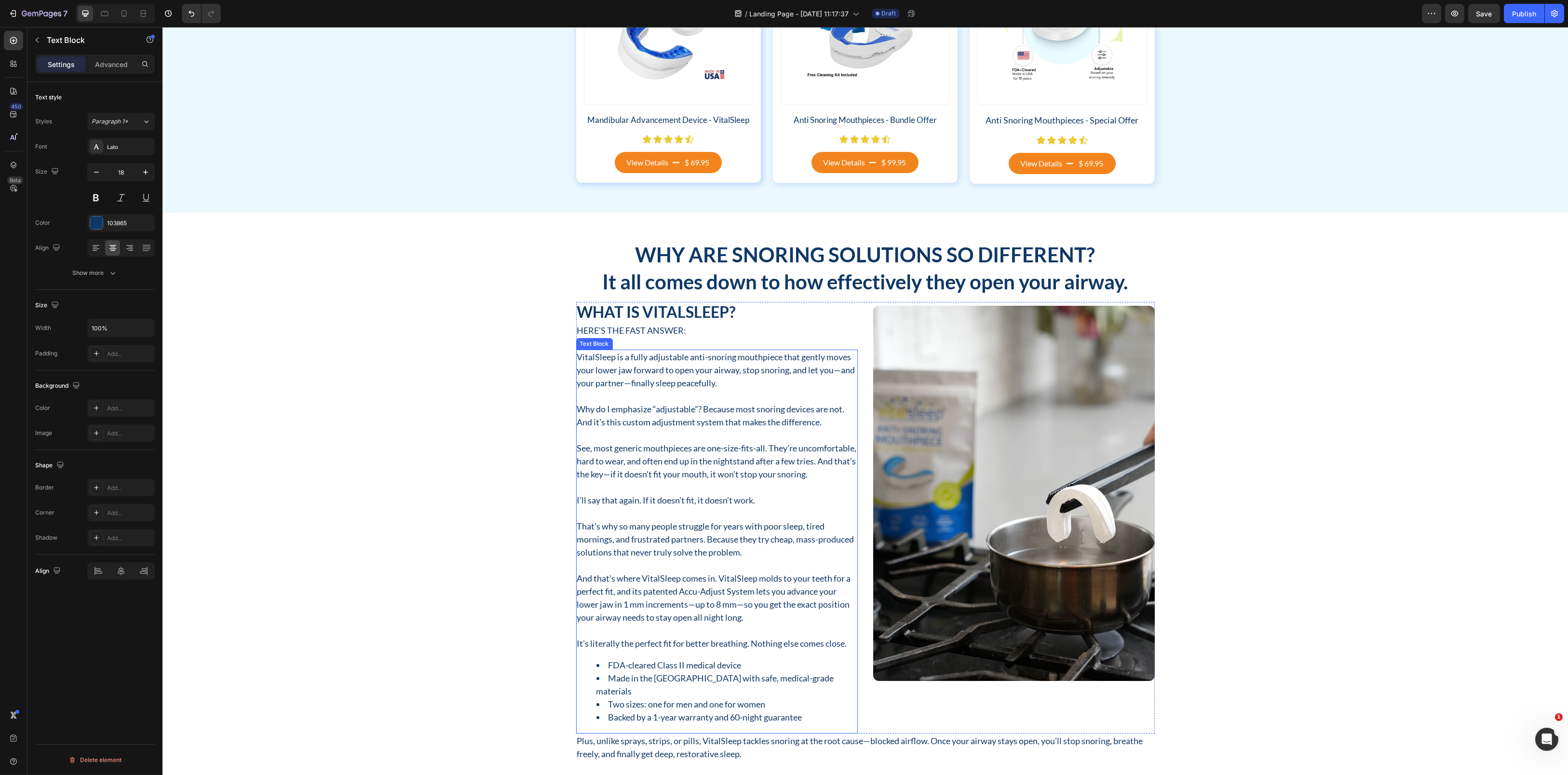
click at [690, 410] on p "Why do I emphasize “adjustable”? Because most snoring devices are not. And it’s…" at bounding box center [717, 416] width 280 height 26
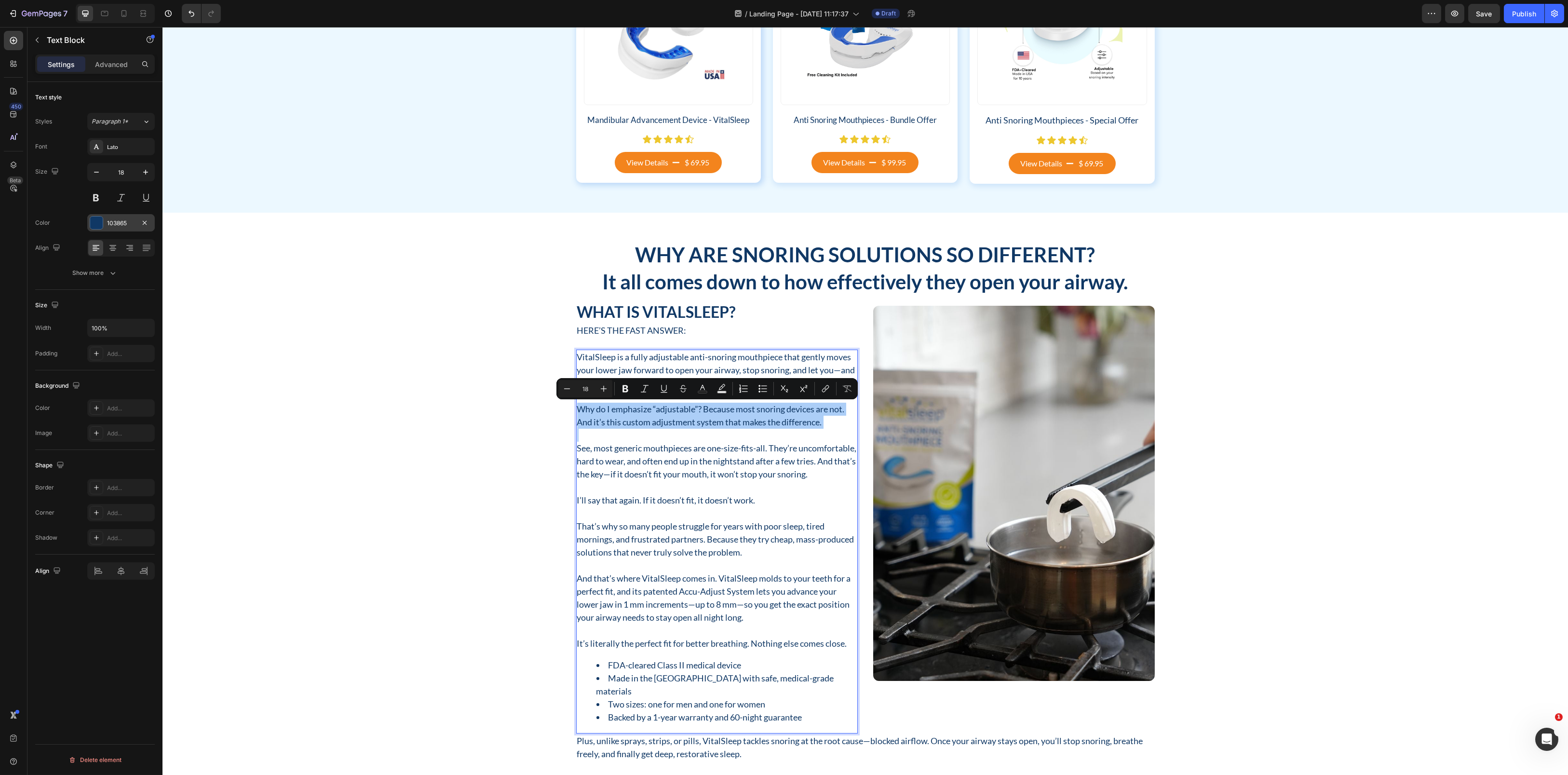
click at [98, 224] on div at bounding box center [96, 223] width 13 height 13
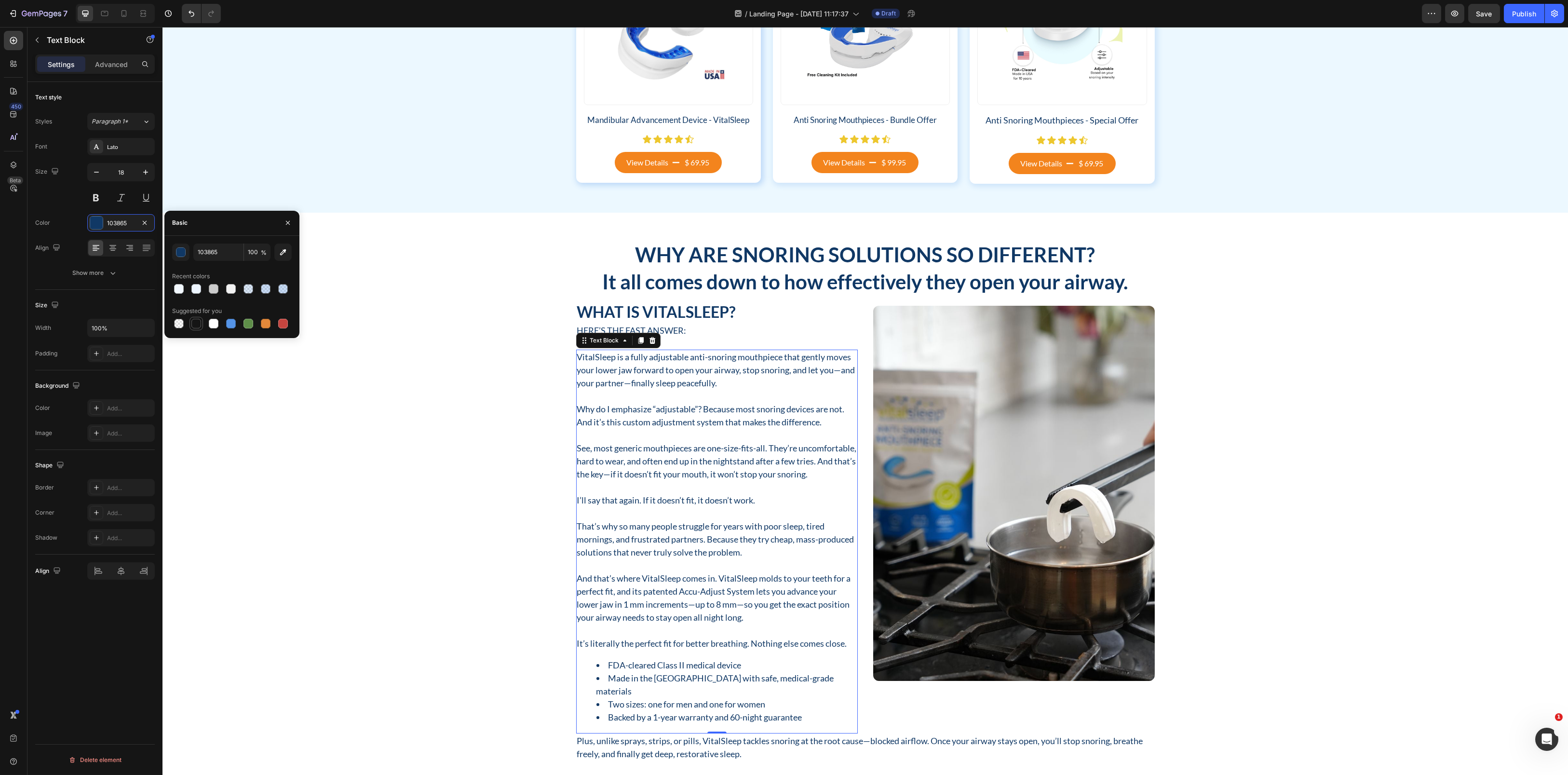
click at [193, 326] on div at bounding box center [196, 324] width 10 height 10
type input "151515"
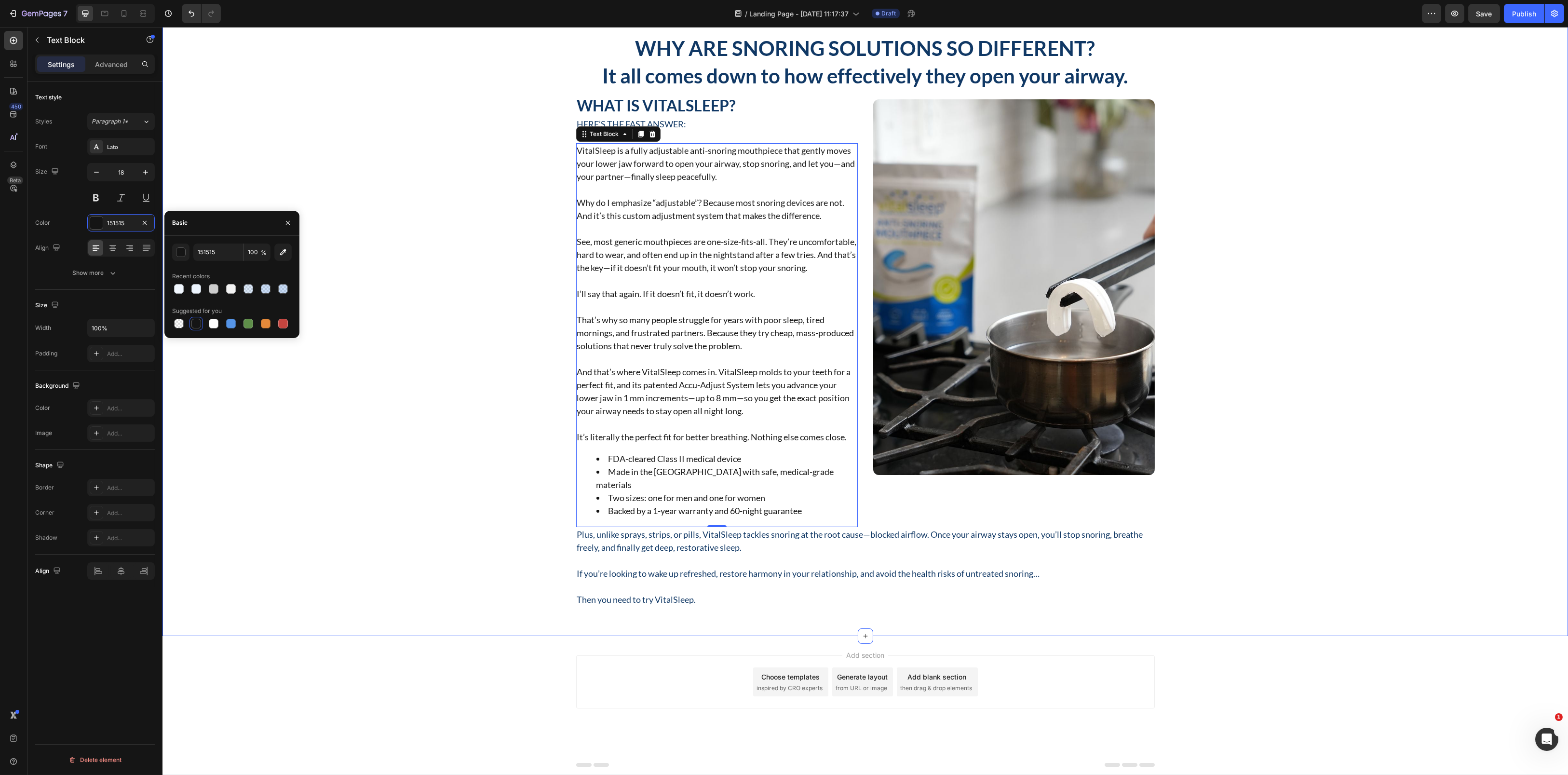
scroll to position [978, 0]
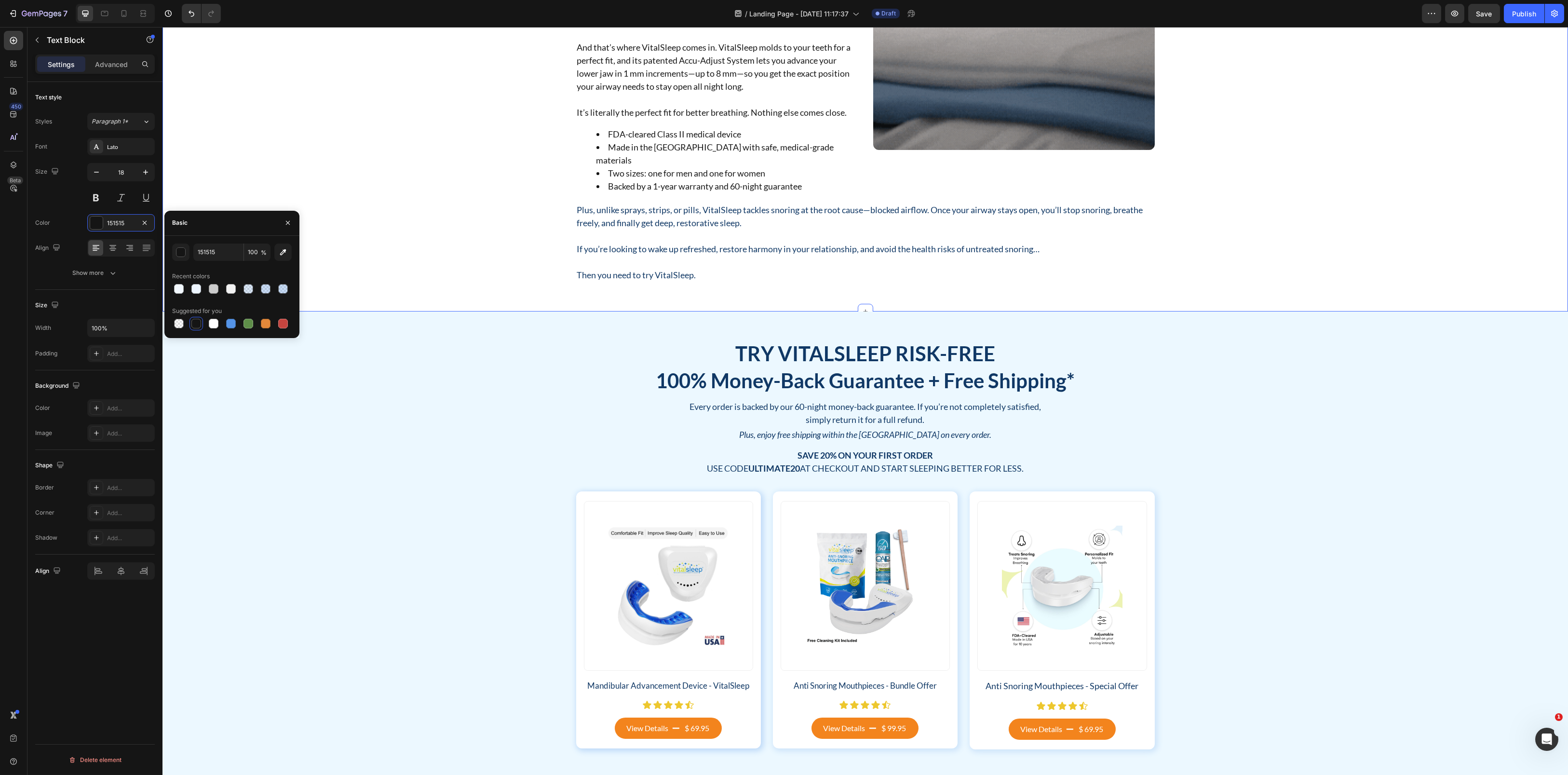
click at [645, 233] on p at bounding box center [865, 235] width 577 height 13
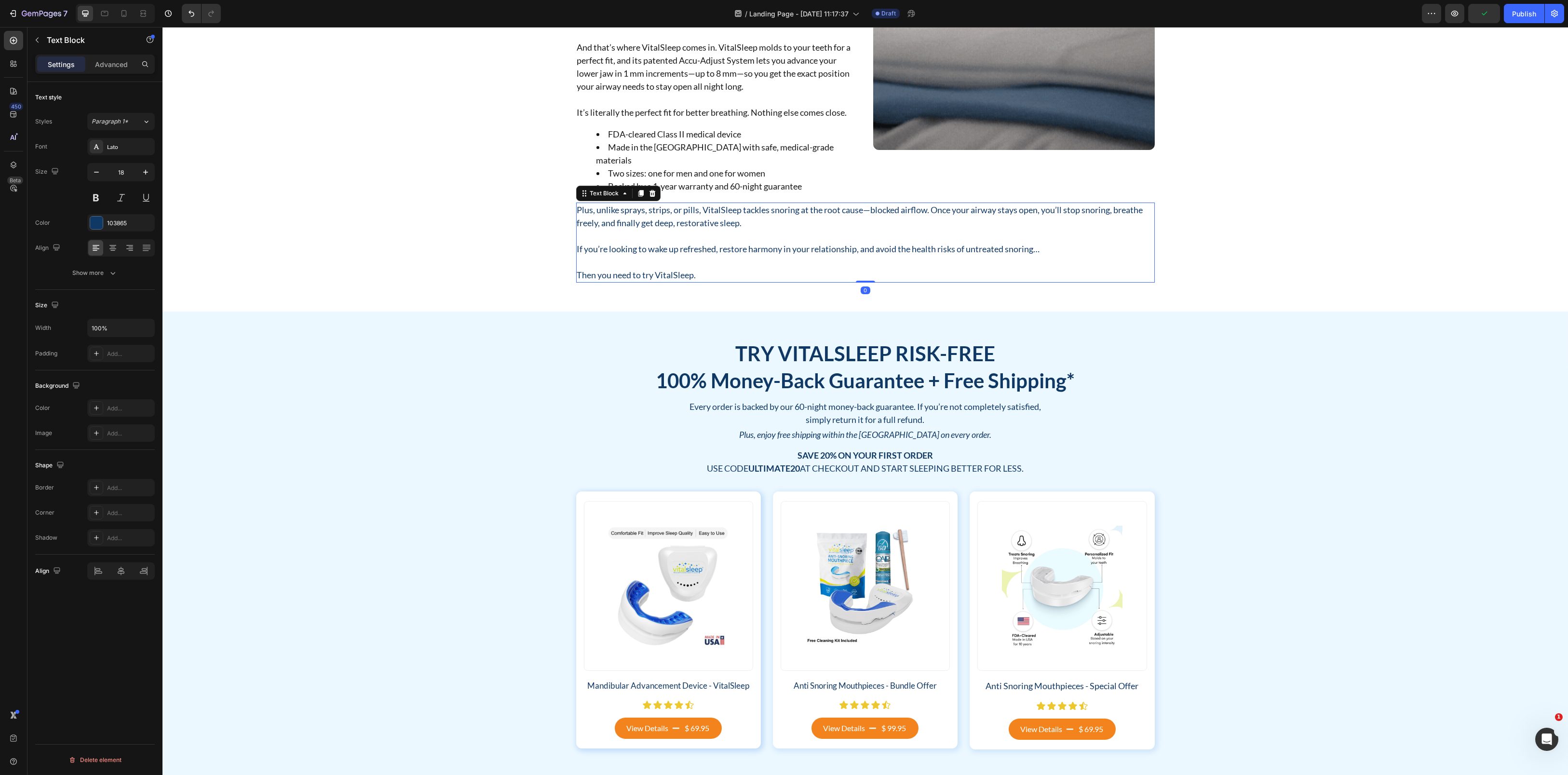
click at [645, 233] on p at bounding box center [865, 235] width 577 height 13
click at [646, 233] on p "Rich Text Editor. Editing area: main" at bounding box center [865, 235] width 577 height 13
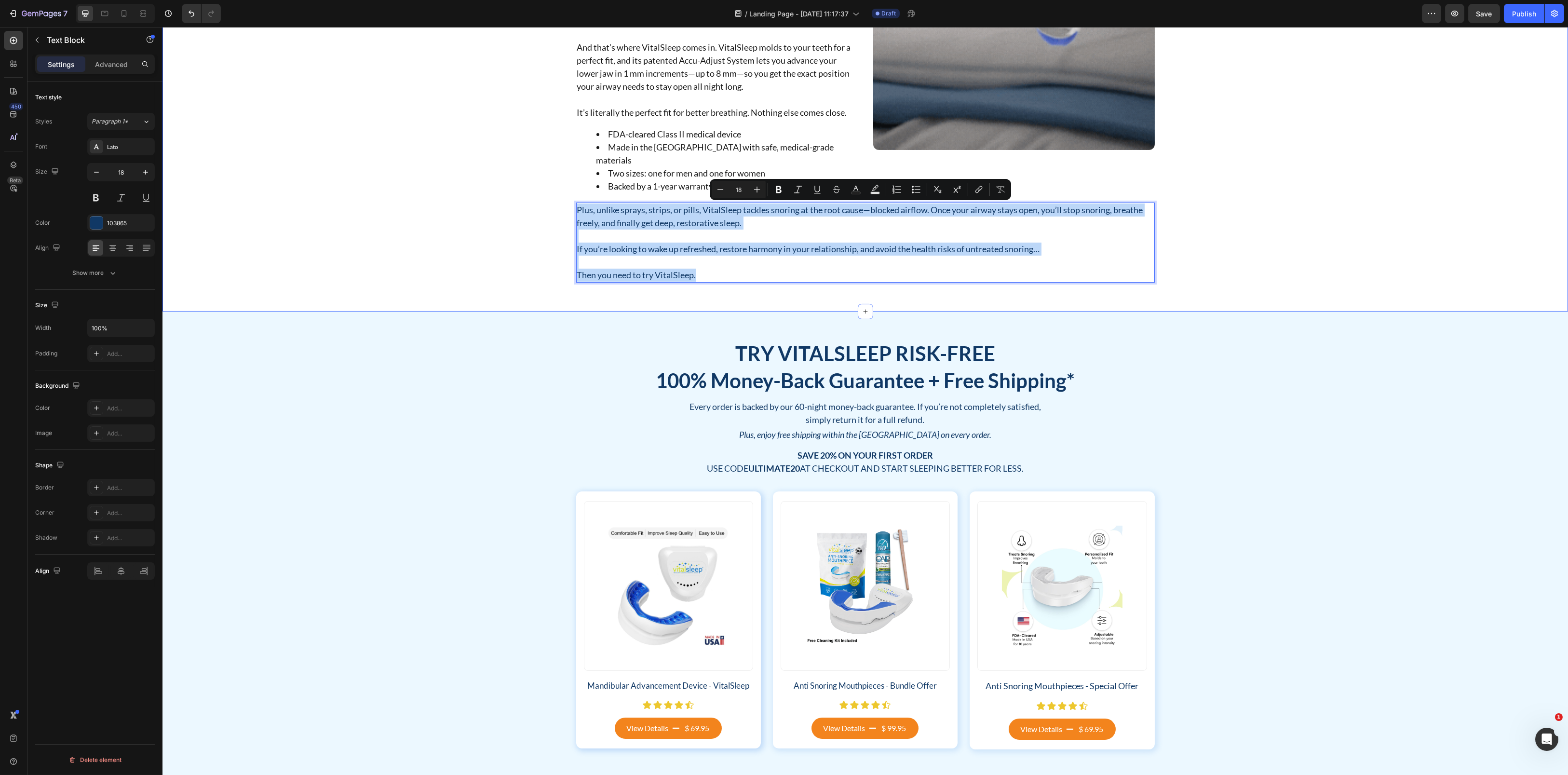
drag, startPoint x: 695, startPoint y: 276, endPoint x: 563, endPoint y: 209, distance: 148.0
click at [563, 209] on div "What Is VitalSleep? Heading Here’s the fast answer: Text Block VitalSleep is a …" at bounding box center [864, 27] width 1391 height 512
click at [95, 230] on div "103865" at bounding box center [121, 223] width 68 height 18
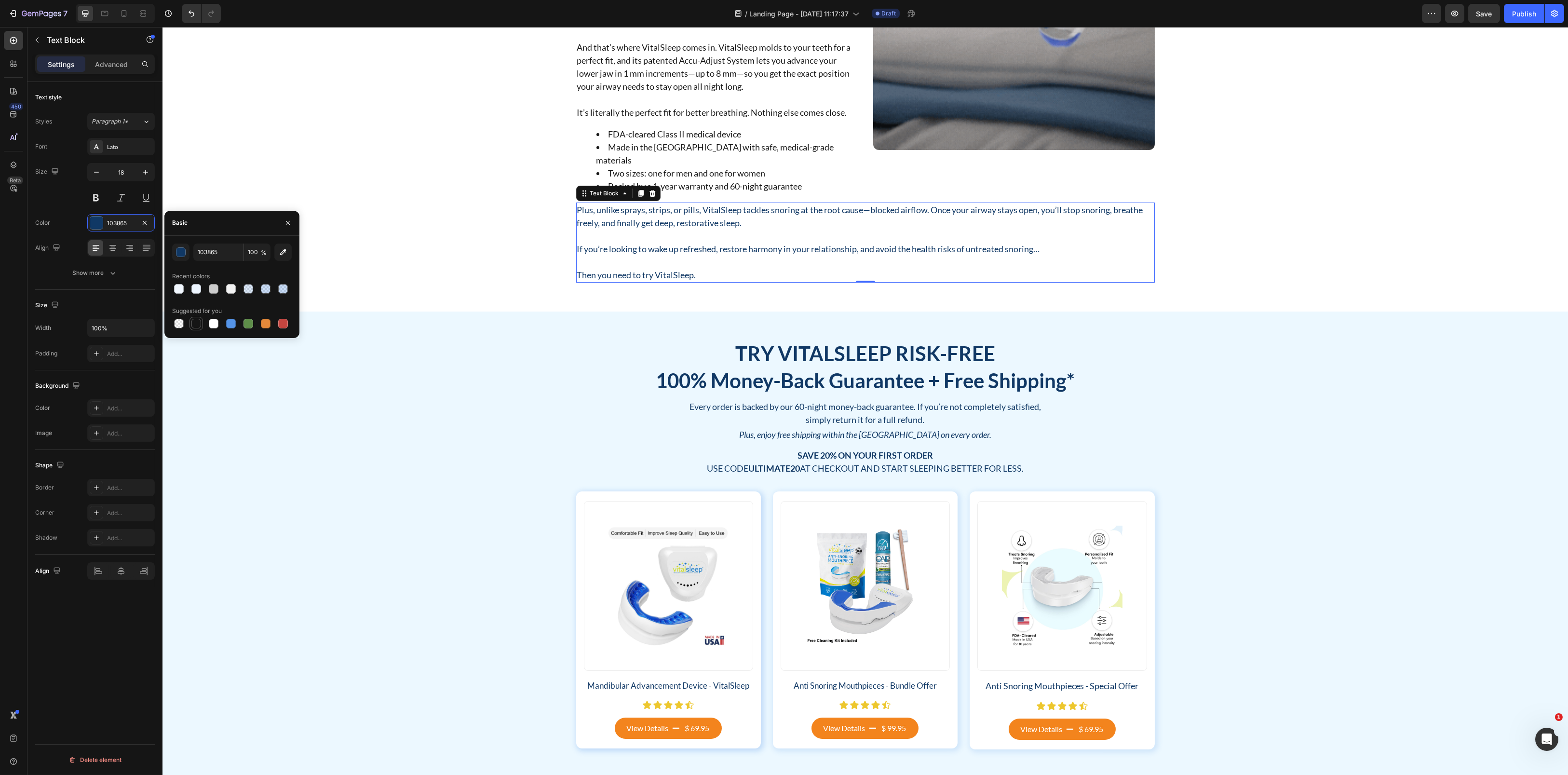
click at [196, 327] on div at bounding box center [196, 324] width 10 height 10
type input "151515"
click at [467, 244] on div "What Is VitalSleep? Heading Here’s the fast answer: Text Block VitalSleep is a …" at bounding box center [864, 27] width 1391 height 512
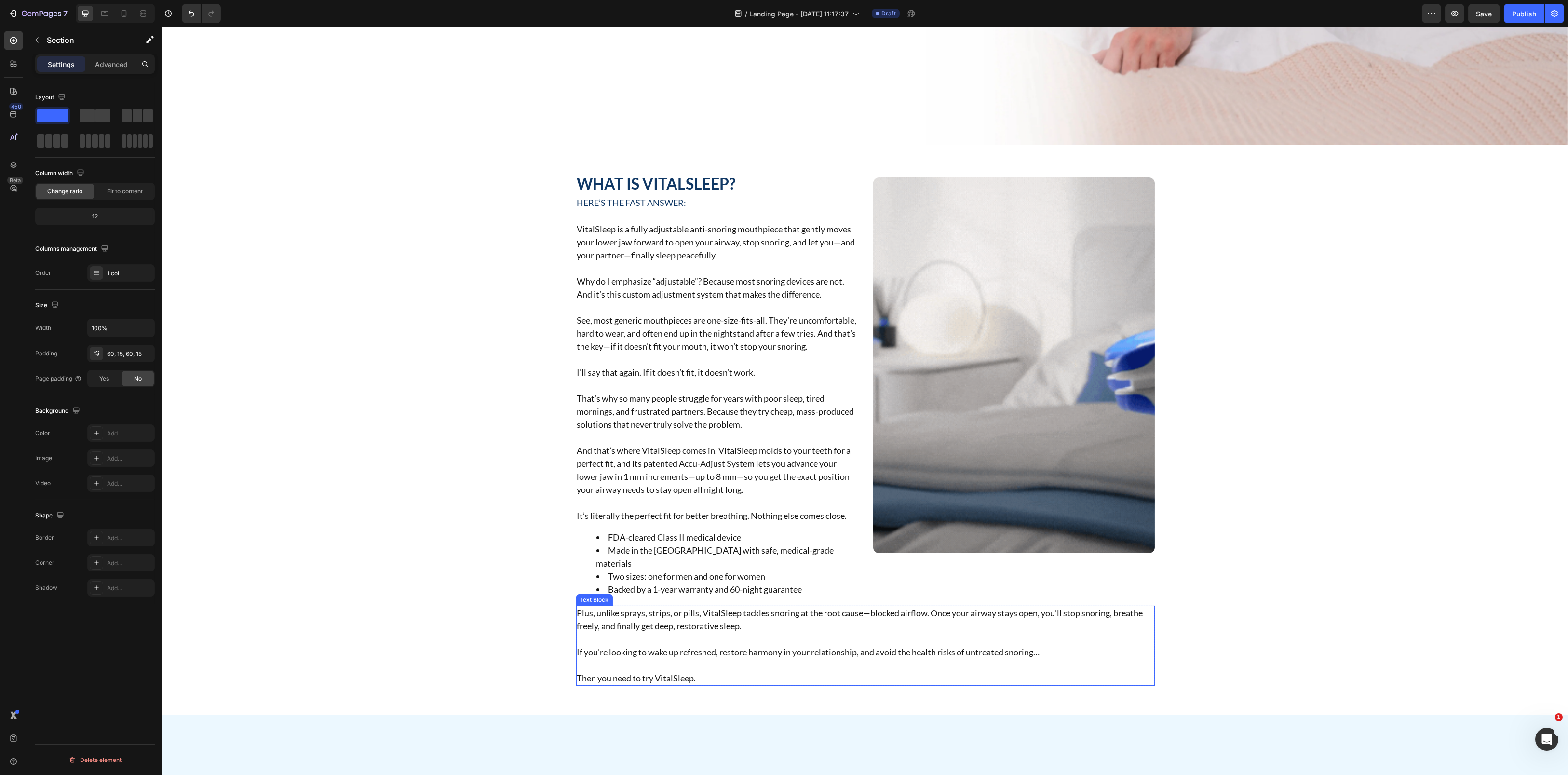
scroll to position [0, 0]
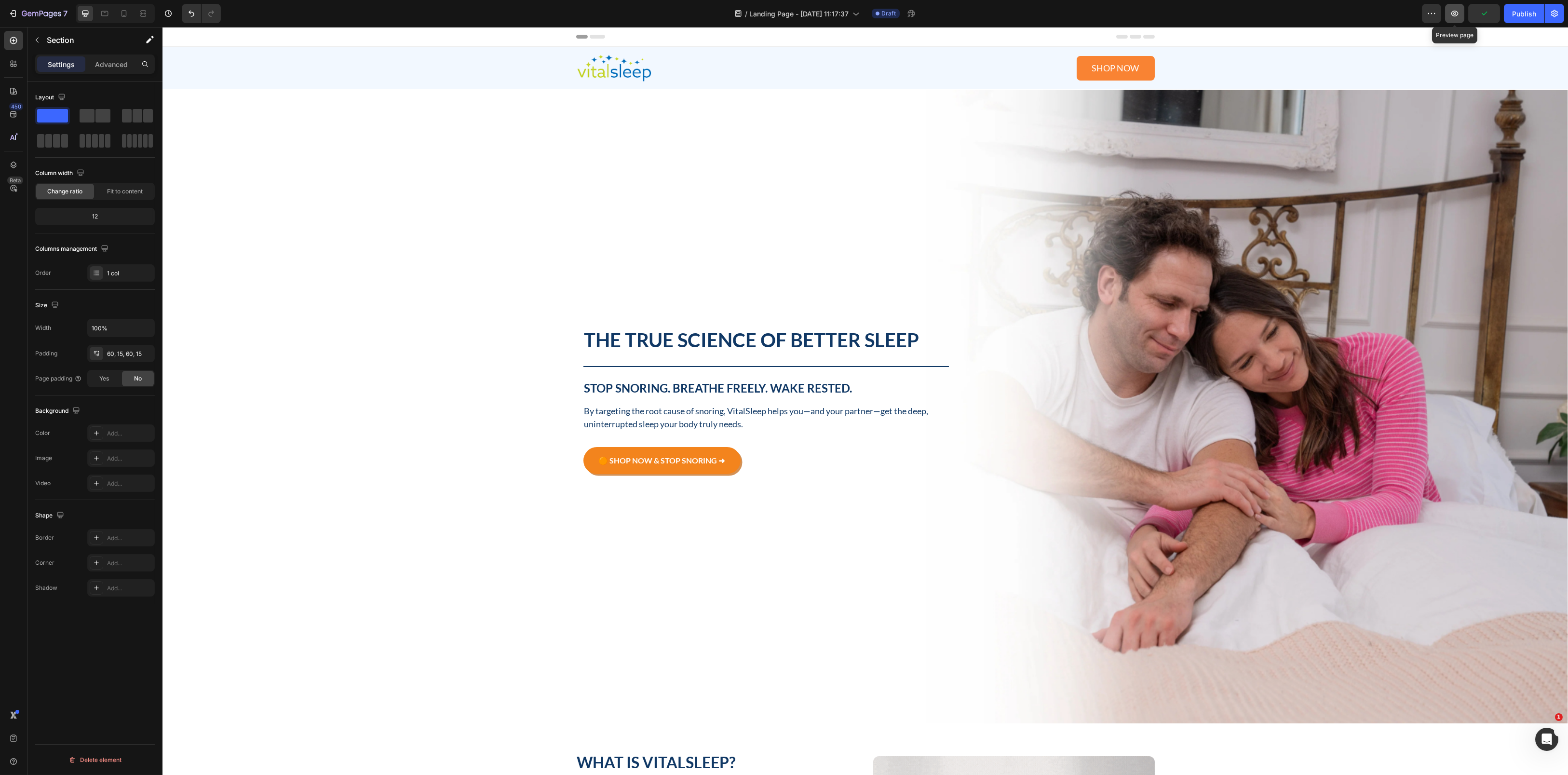
click at [1453, 12] on icon "button" at bounding box center [1454, 14] width 7 height 6
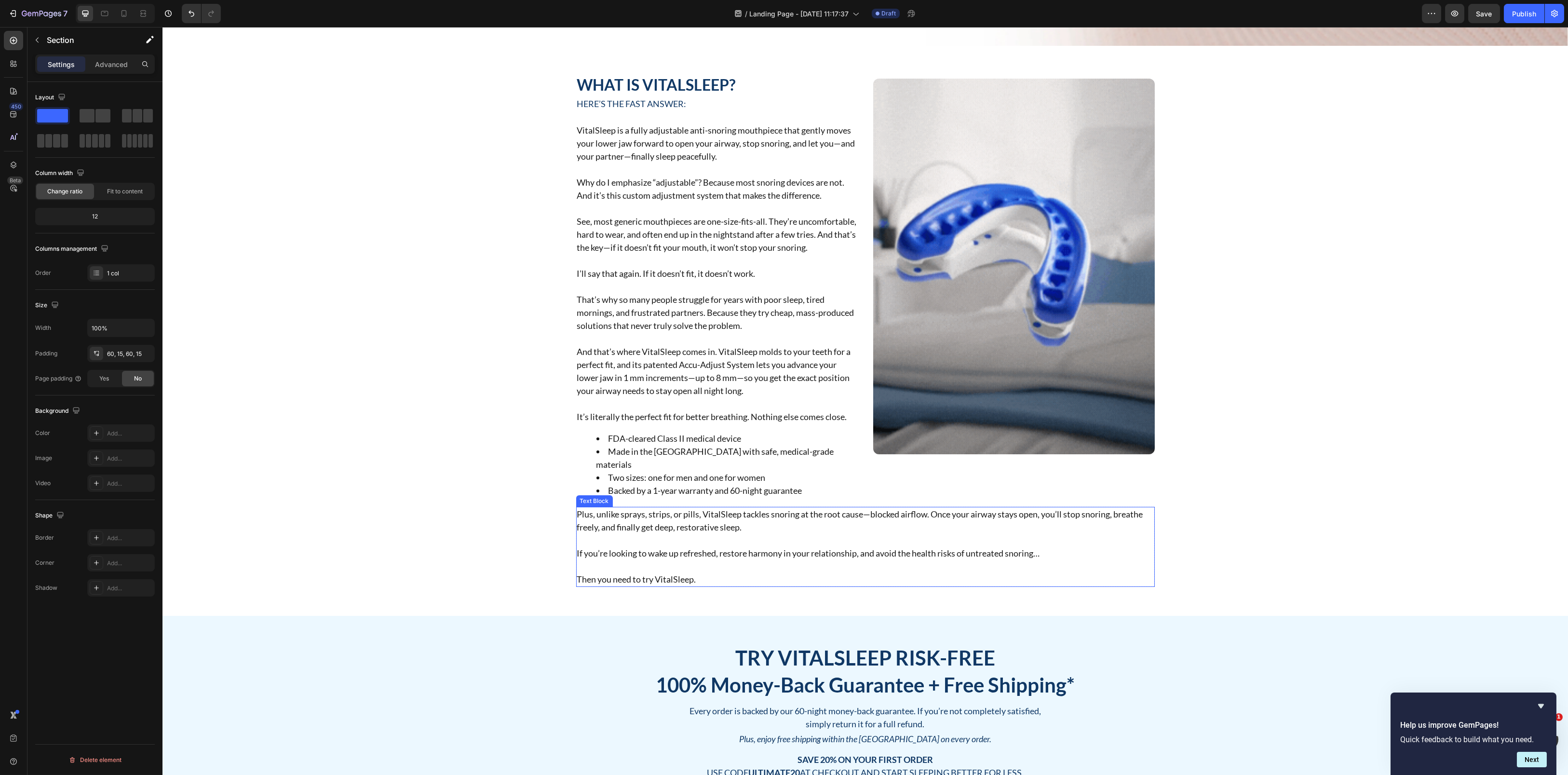
scroll to position [592, 0]
